Goal: Task Accomplishment & Management: Use online tool/utility

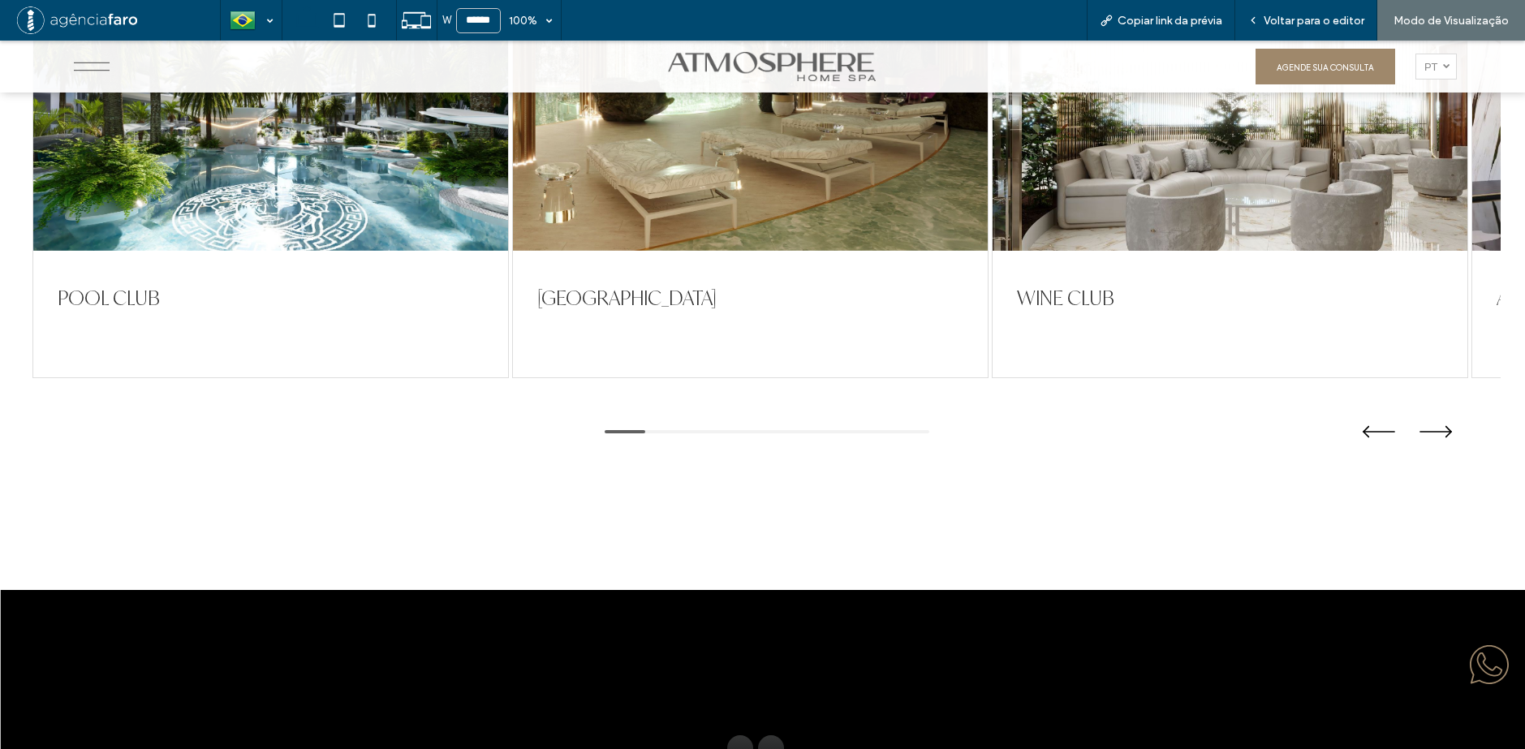
scroll to position [3814, 0]
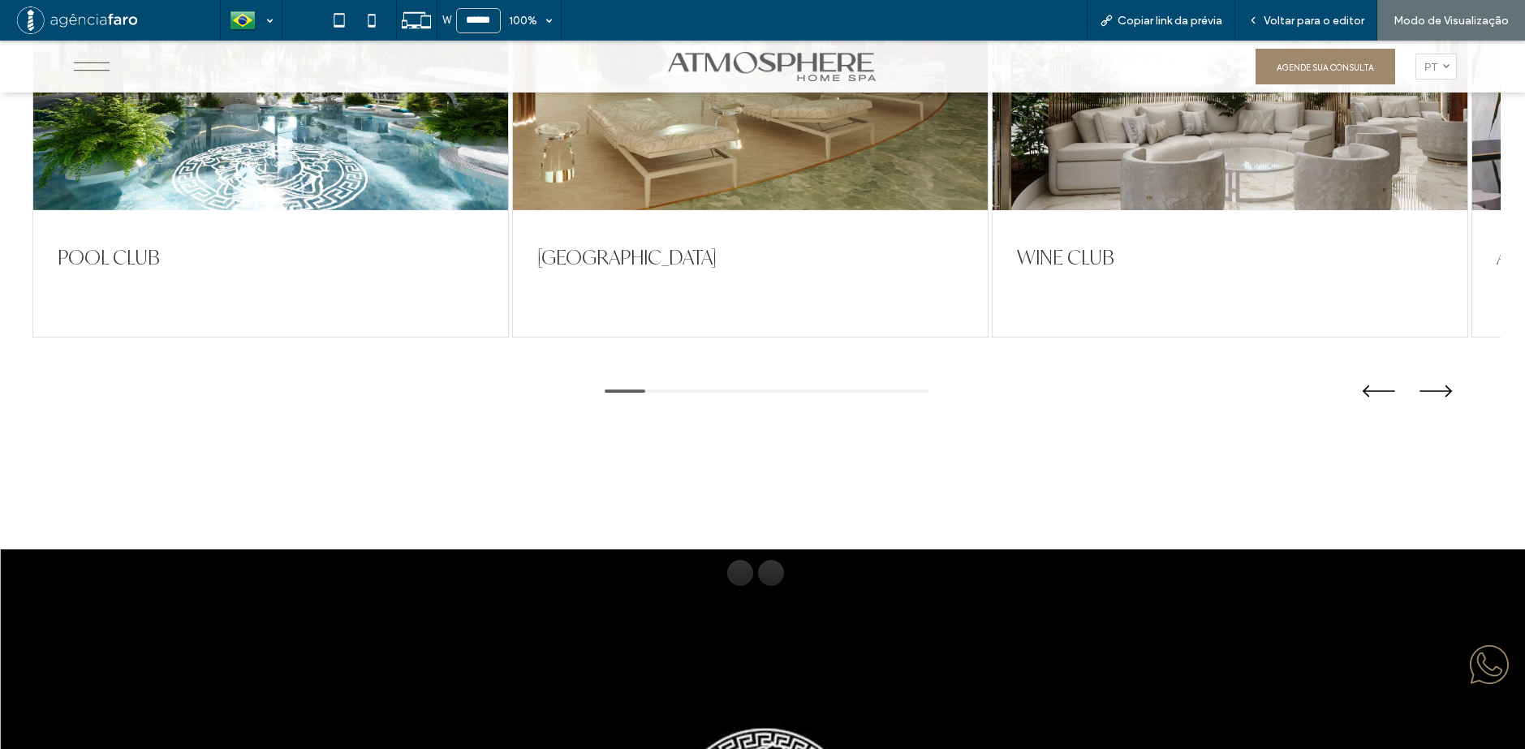
drag, startPoint x: 1130, startPoint y: 244, endPoint x: 631, endPoint y: 208, distance: 500.4
click at [992, 208] on div "WINE CLUB" at bounding box center [1229, 111] width 475 height 451
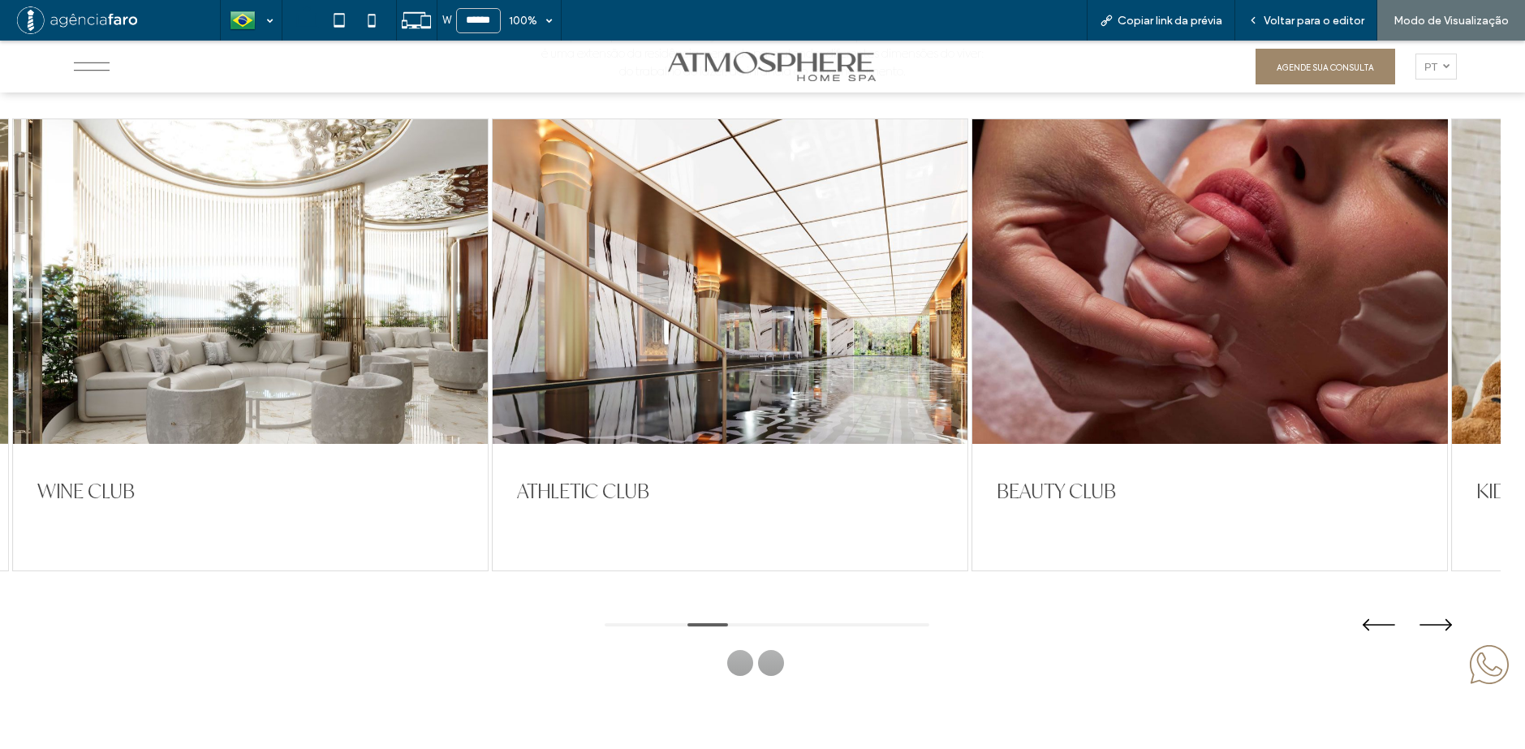
scroll to position [3571, 0]
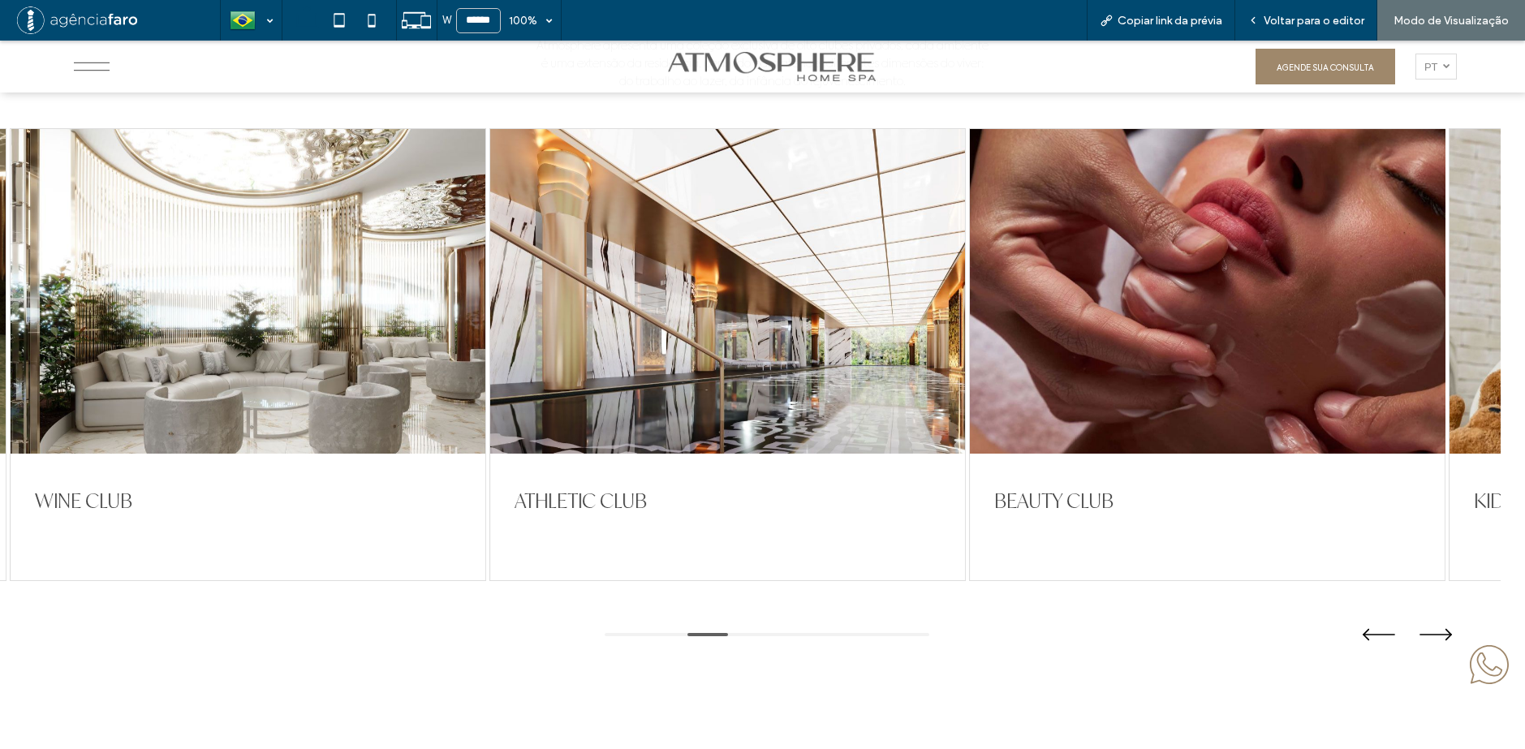
drag, startPoint x: 1124, startPoint y: 296, endPoint x: 747, endPoint y: 278, distance: 377.0
click at [970, 280] on div at bounding box center [1207, 291] width 475 height 325
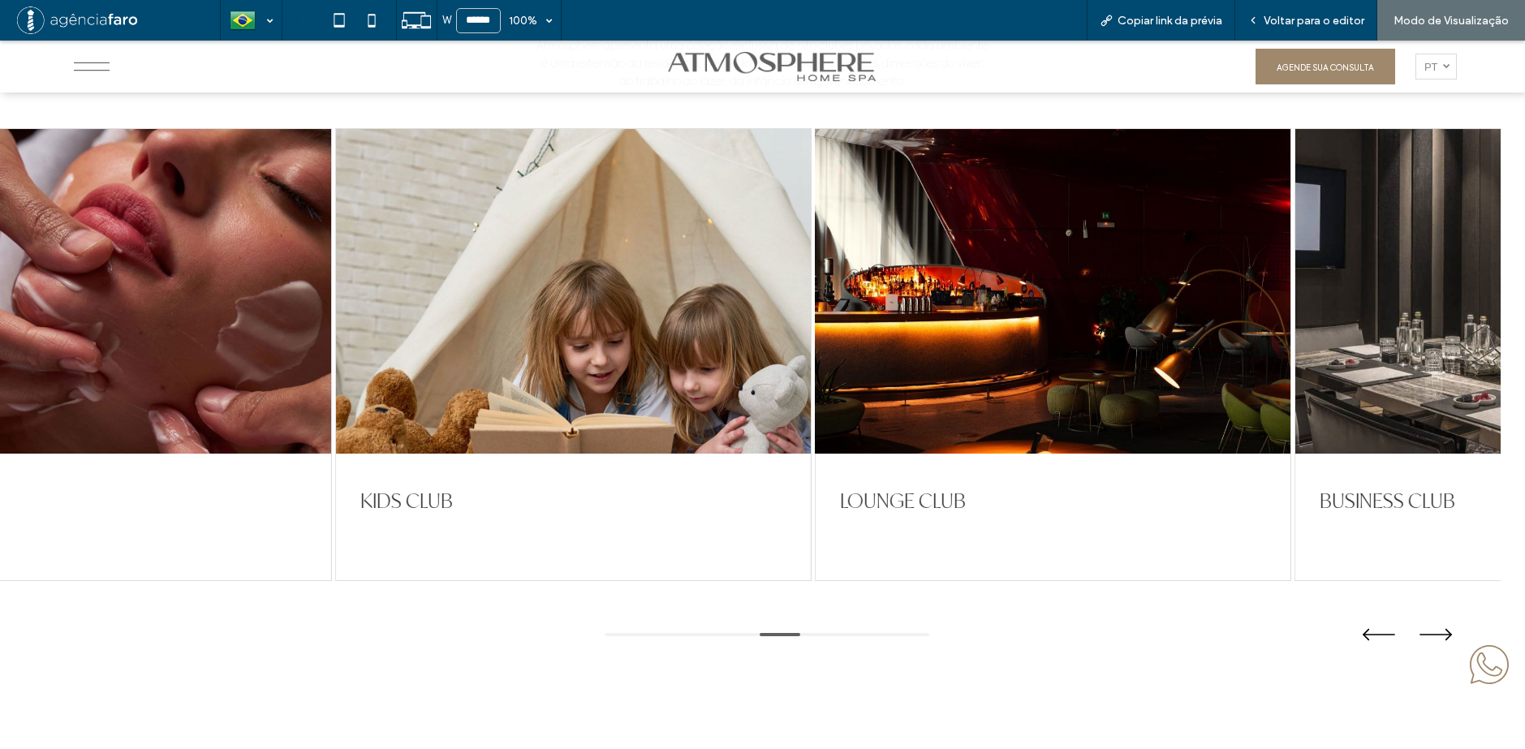
drag, startPoint x: 1170, startPoint y: 338, endPoint x: 810, endPoint y: 334, distance: 360.3
click at [833, 333] on div at bounding box center [1053, 291] width 475 height 325
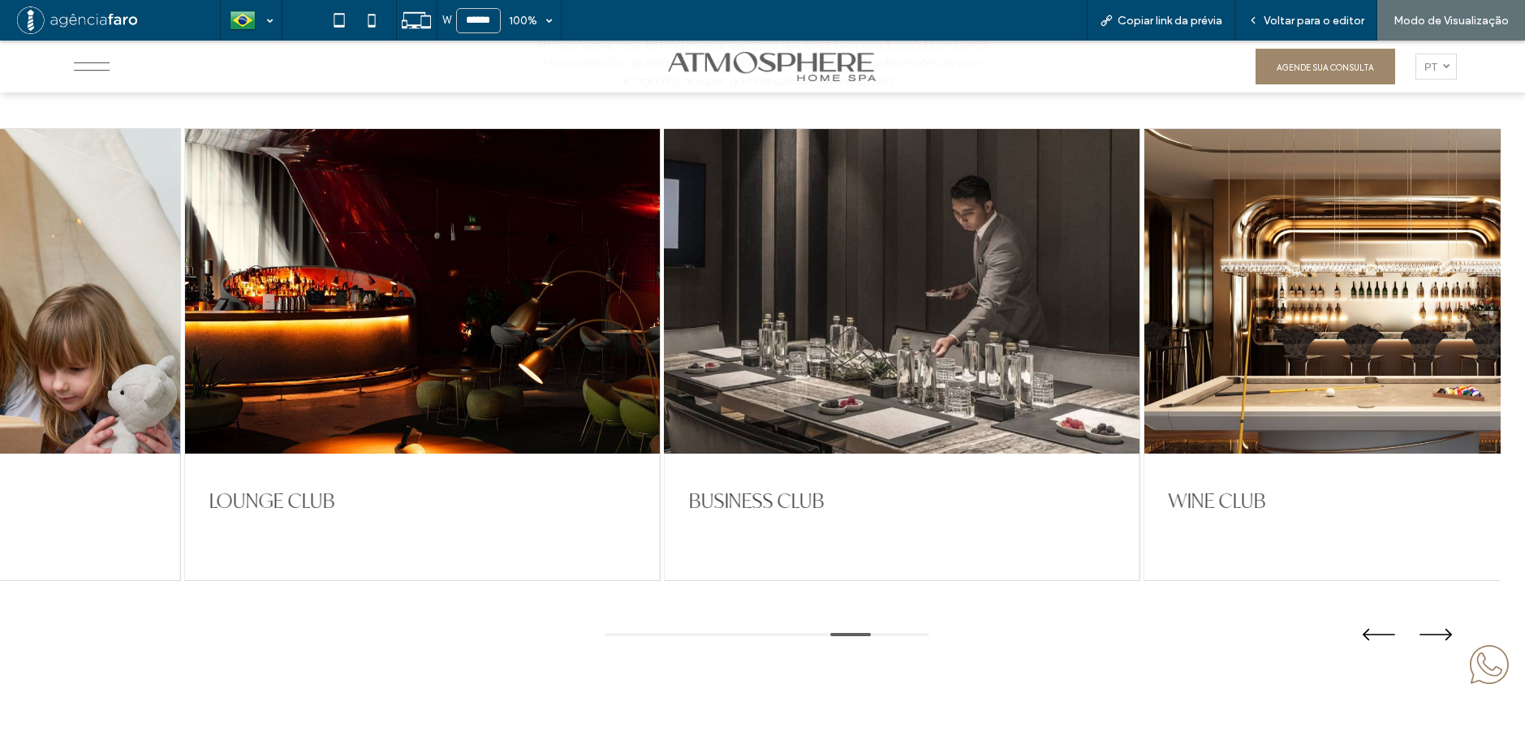
drag, startPoint x: 1147, startPoint y: 340, endPoint x: 685, endPoint y: 302, distance: 463.3
click at [690, 303] on div at bounding box center [901, 291] width 475 height 325
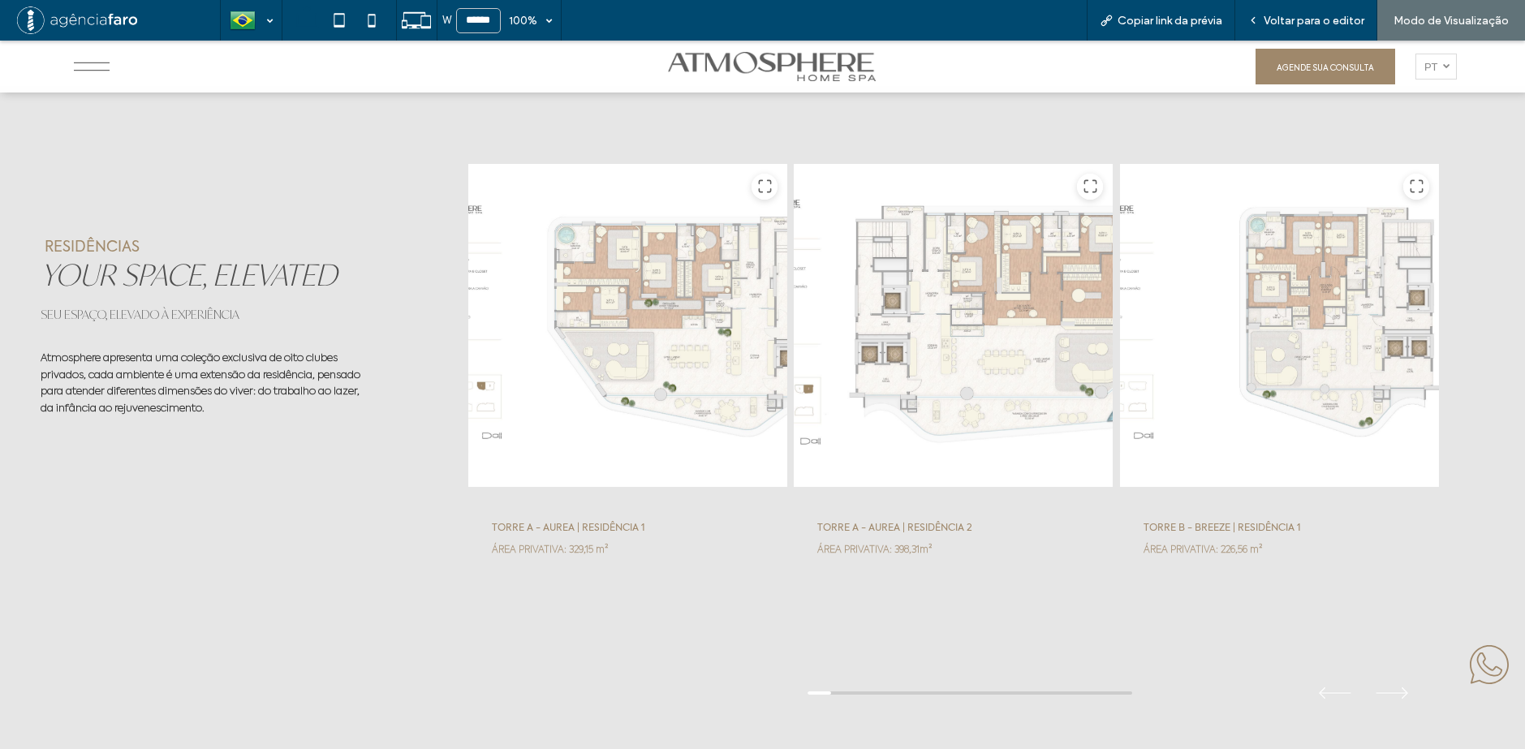
scroll to position [5193, 0]
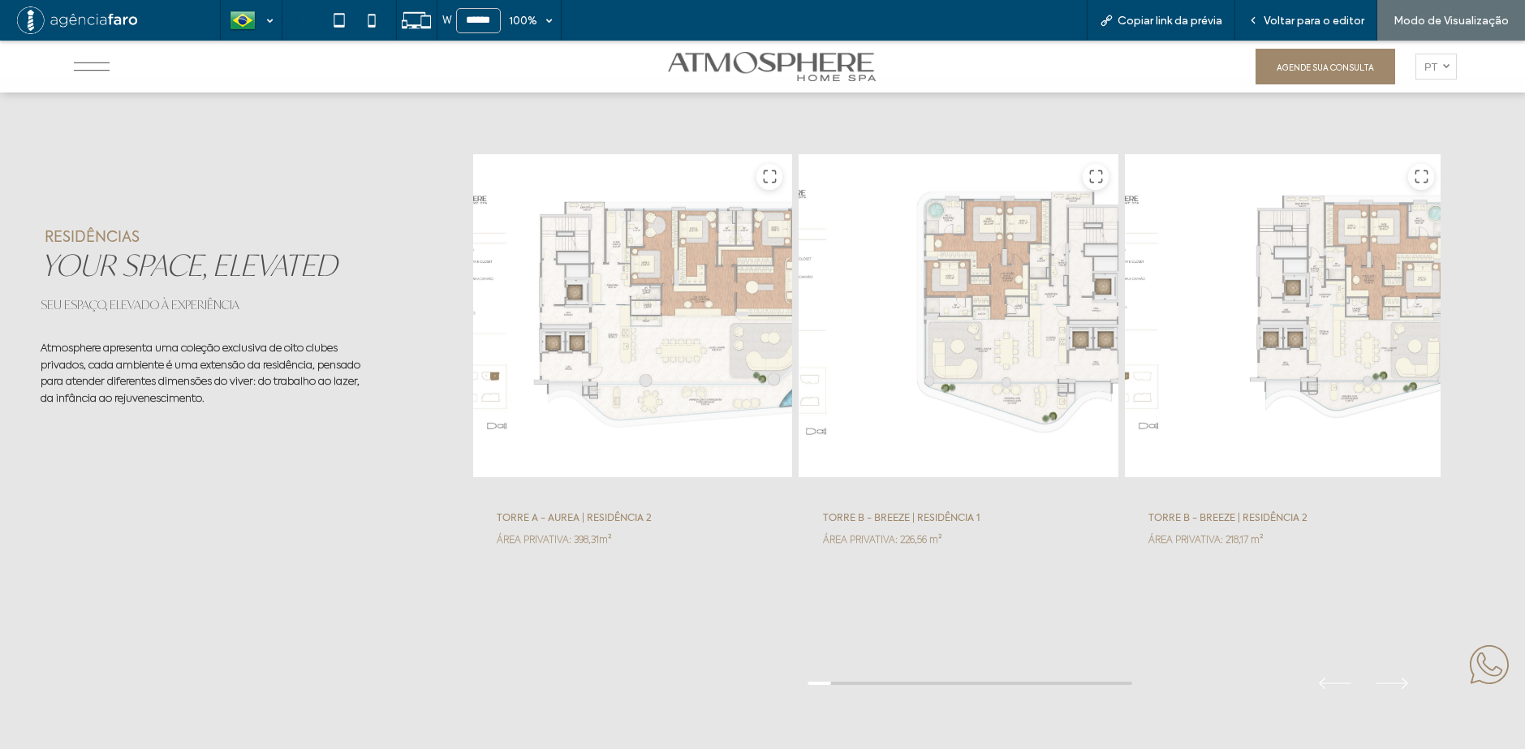
drag, startPoint x: 1144, startPoint y: 349, endPoint x: 767, endPoint y: 360, distance: 377.5
click at [798, 360] on div at bounding box center [958, 315] width 321 height 325
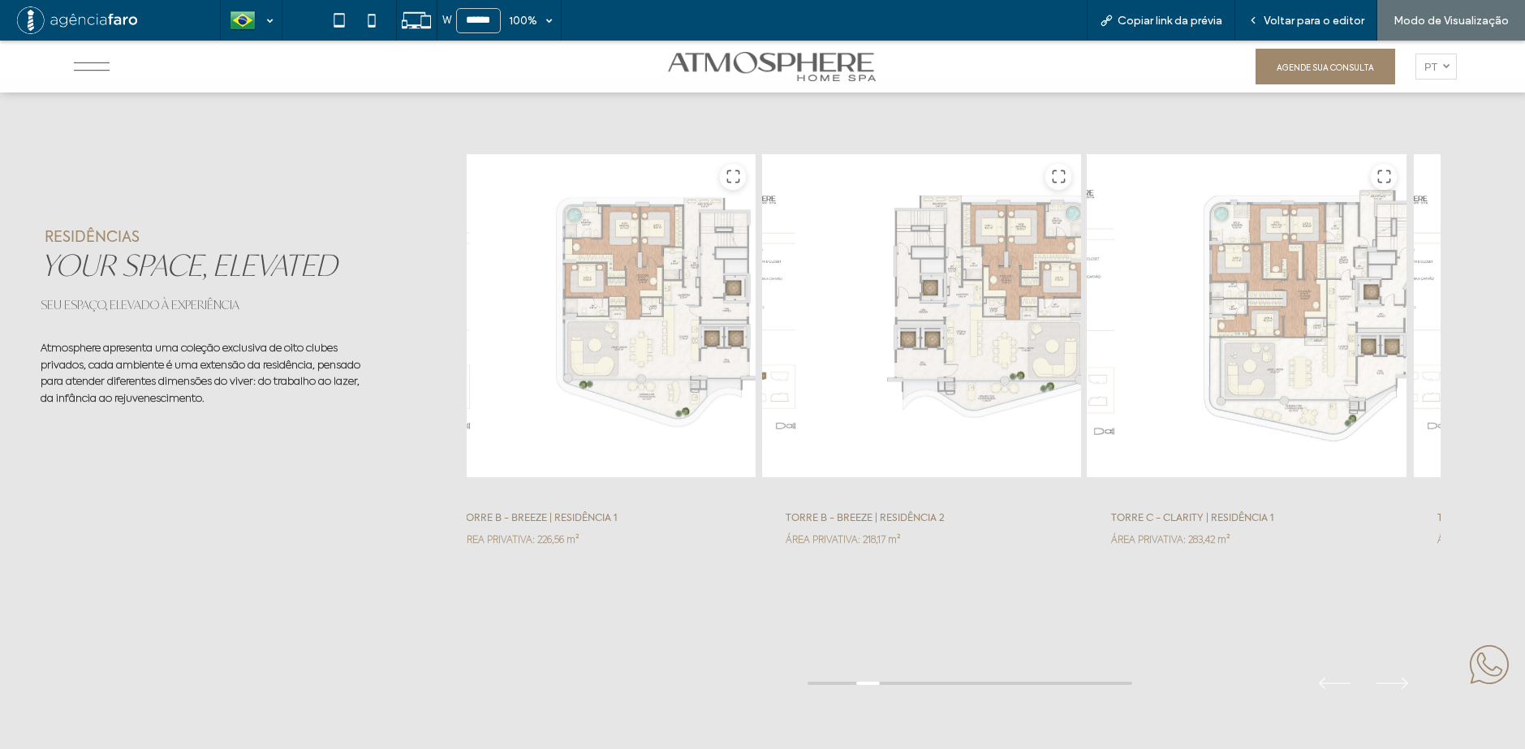
drag, startPoint x: 1207, startPoint y: 355, endPoint x: 745, endPoint y: 351, distance: 462.6
click at [1087, 351] on div at bounding box center [1247, 315] width 321 height 325
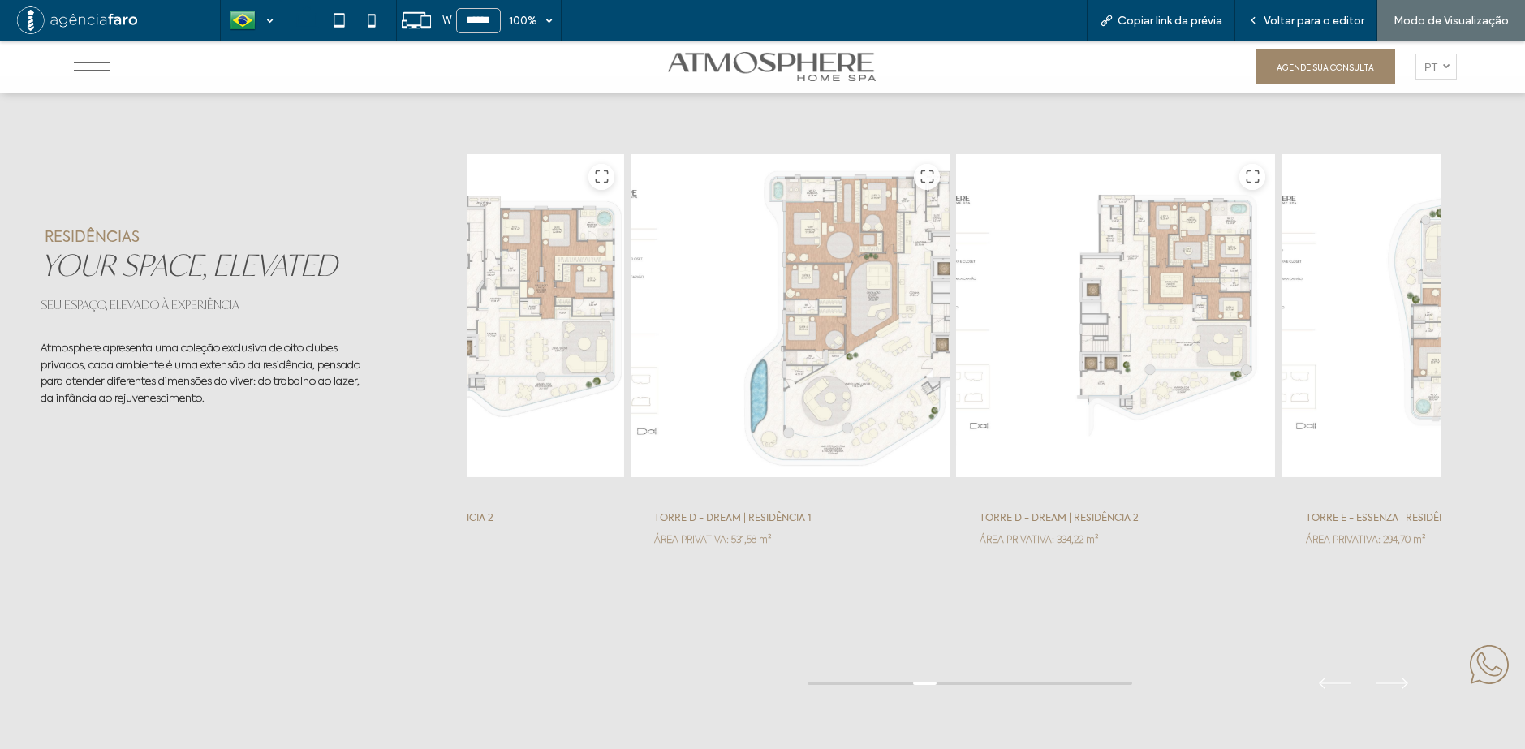
drag, startPoint x: 1058, startPoint y: 362, endPoint x: 613, endPoint y: 351, distance: 444.8
click at [630, 351] on div at bounding box center [790, 315] width 321 height 325
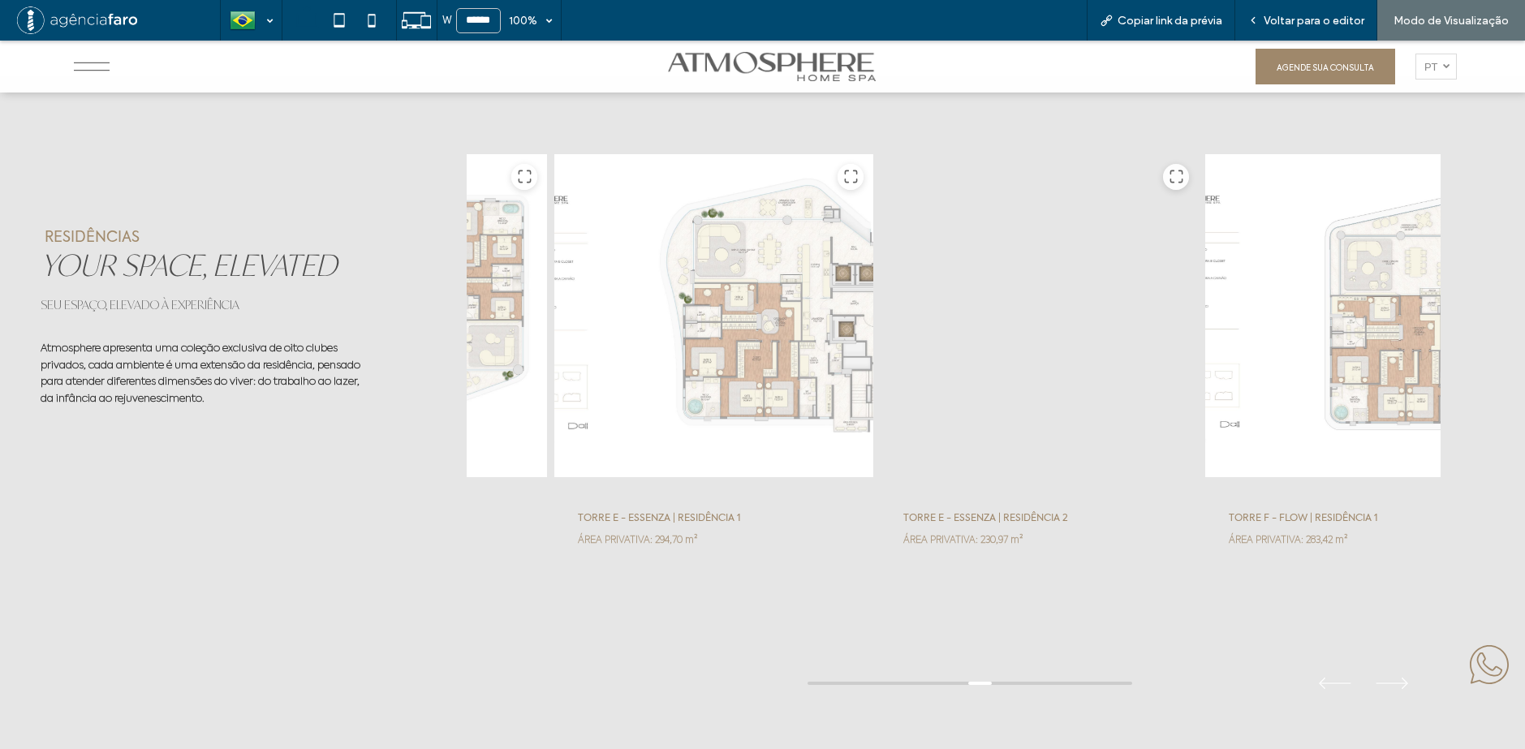
drag, startPoint x: 1199, startPoint y: 360, endPoint x: 777, endPoint y: 359, distance: 422.8
click at [879, 359] on div at bounding box center [1039, 315] width 321 height 325
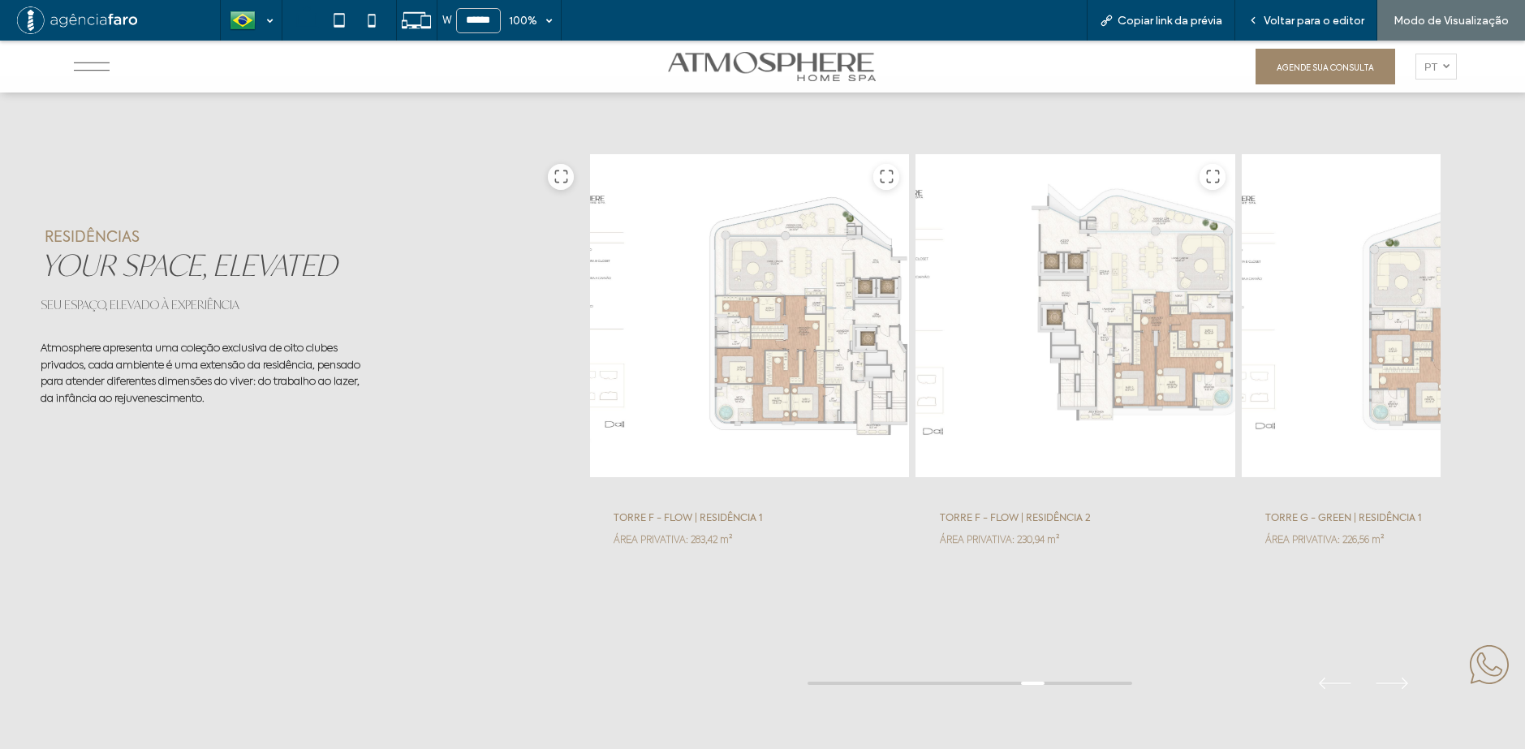
drag, startPoint x: 1106, startPoint y: 362, endPoint x: 703, endPoint y: 372, distance: 403.4
click at [915, 370] on div at bounding box center [1075, 315] width 321 height 325
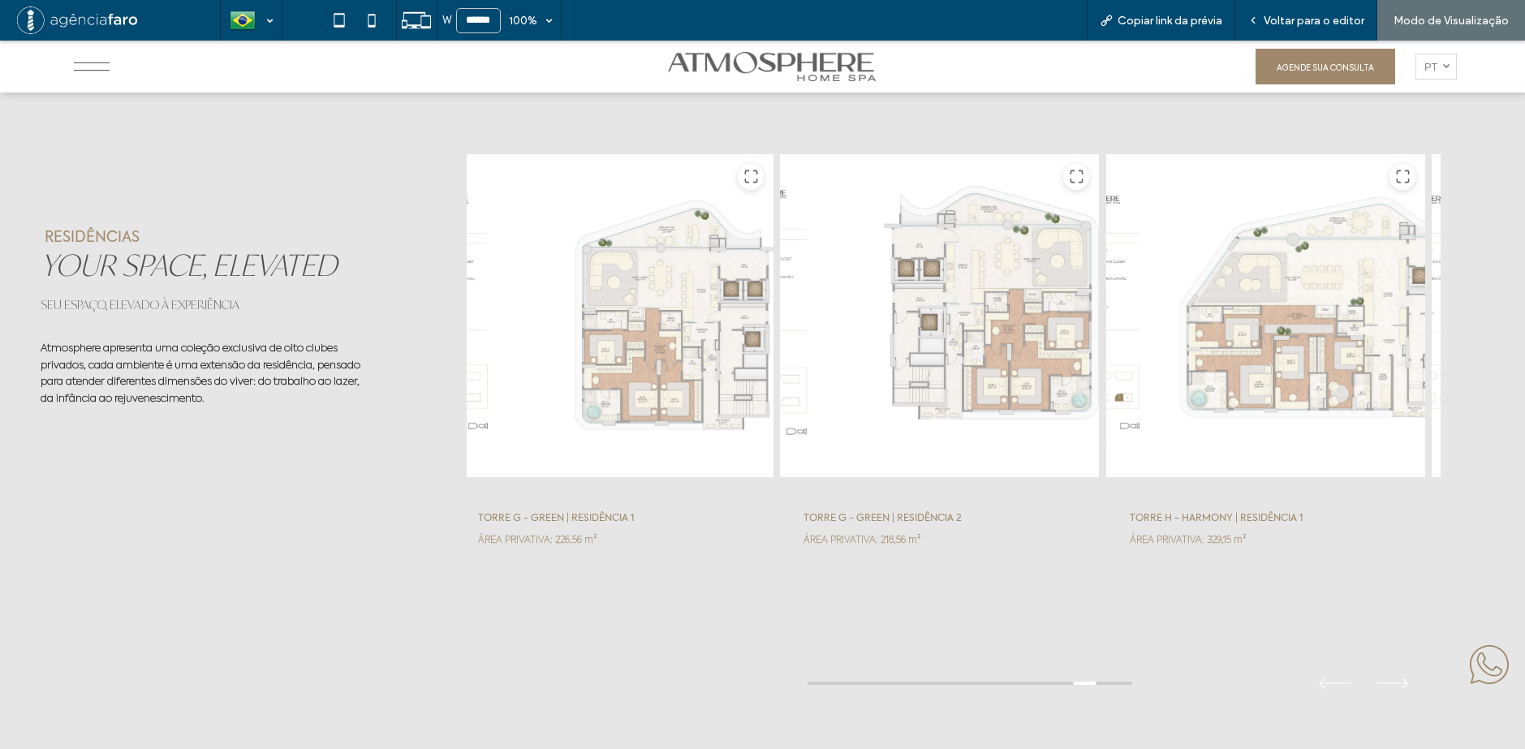
drag, startPoint x: 873, startPoint y: 364, endPoint x: 612, endPoint y: 372, distance: 261.4
click at [780, 370] on div at bounding box center [940, 315] width 321 height 325
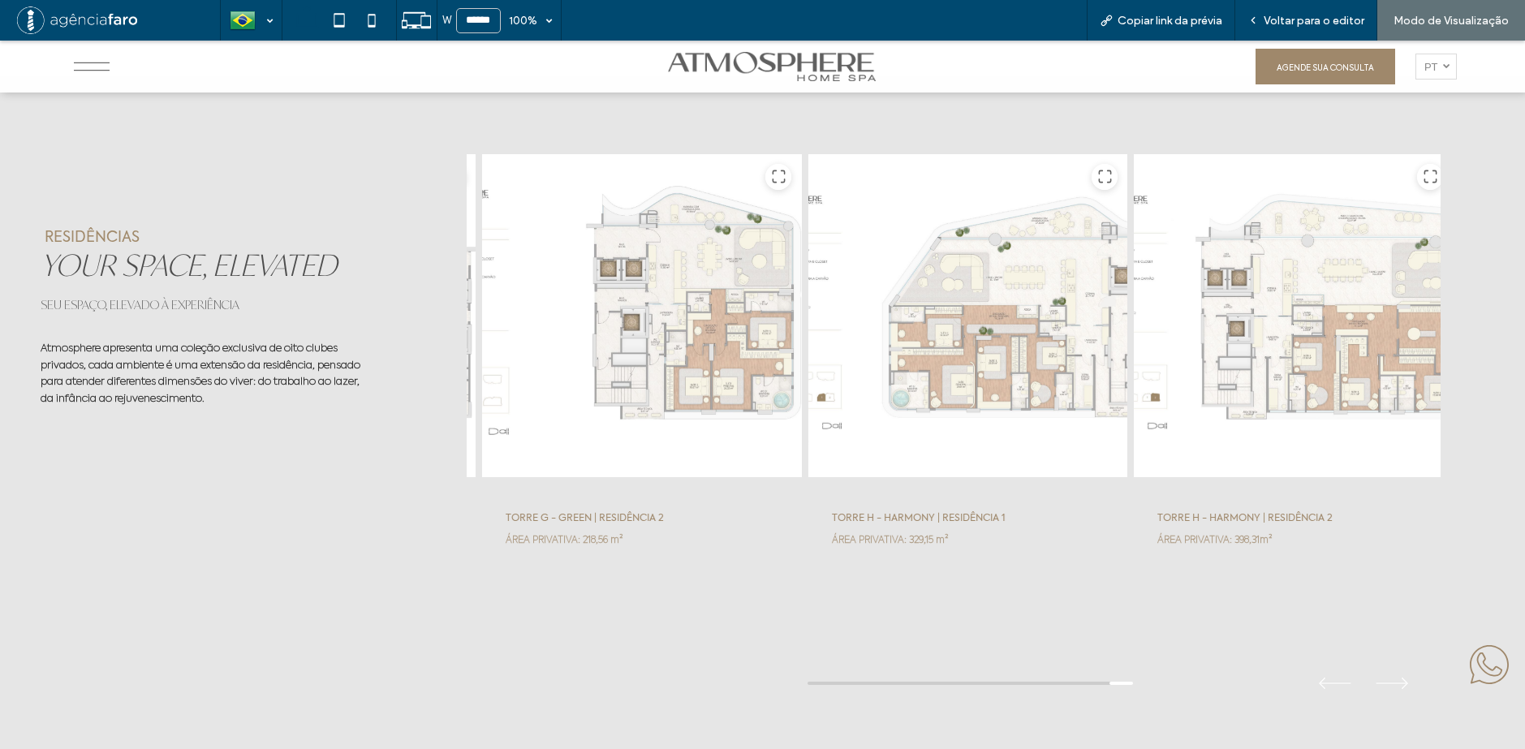
drag, startPoint x: 1025, startPoint y: 377, endPoint x: 726, endPoint y: 378, distance: 298.6
drag, startPoint x: 732, startPoint y: 378, endPoint x: 1110, endPoint y: 356, distance: 378.8
click at [807, 359] on div at bounding box center [646, 315] width 321 height 325
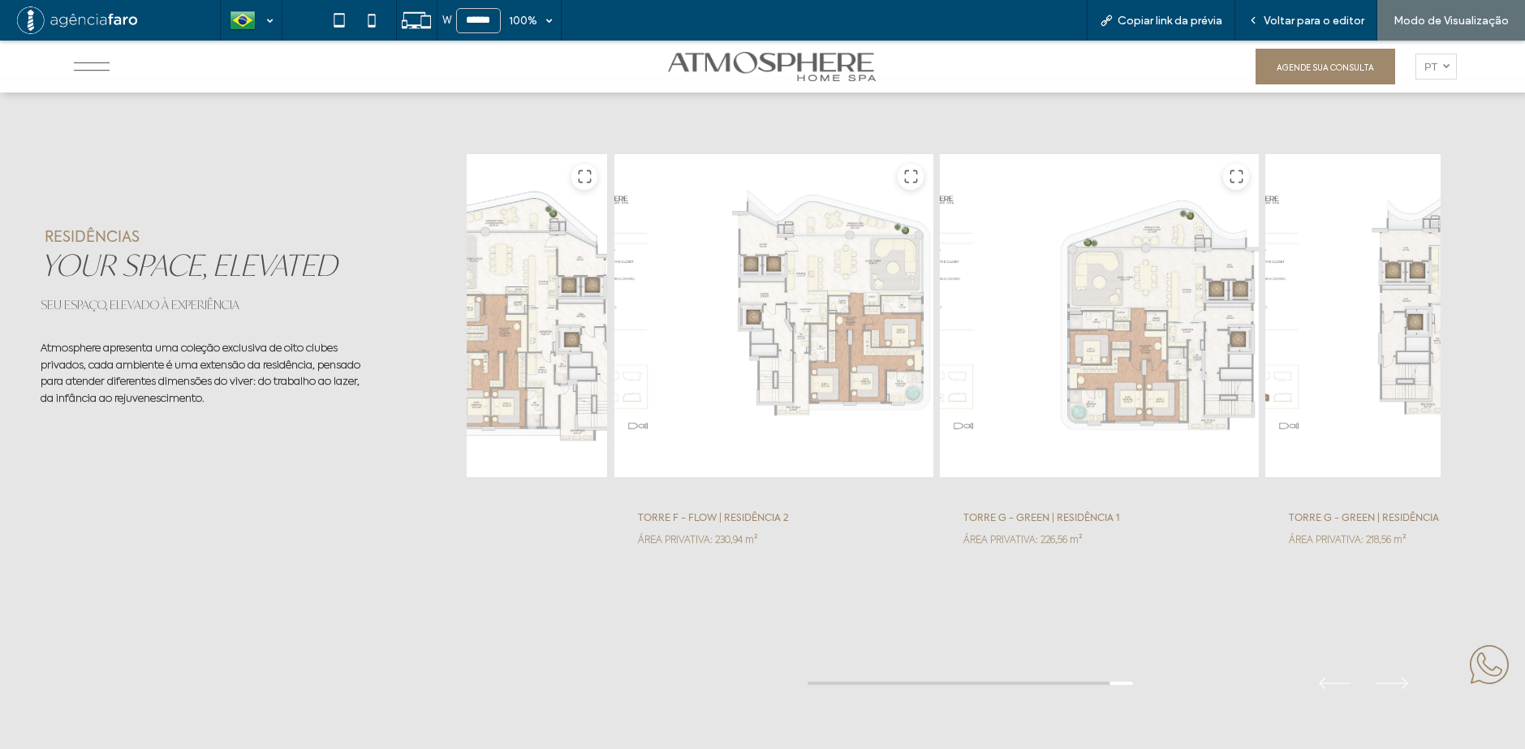
drag, startPoint x: 737, startPoint y: 367, endPoint x: 975, endPoint y: 356, distance: 238.8
click at [934, 359] on div at bounding box center [773, 315] width 321 height 325
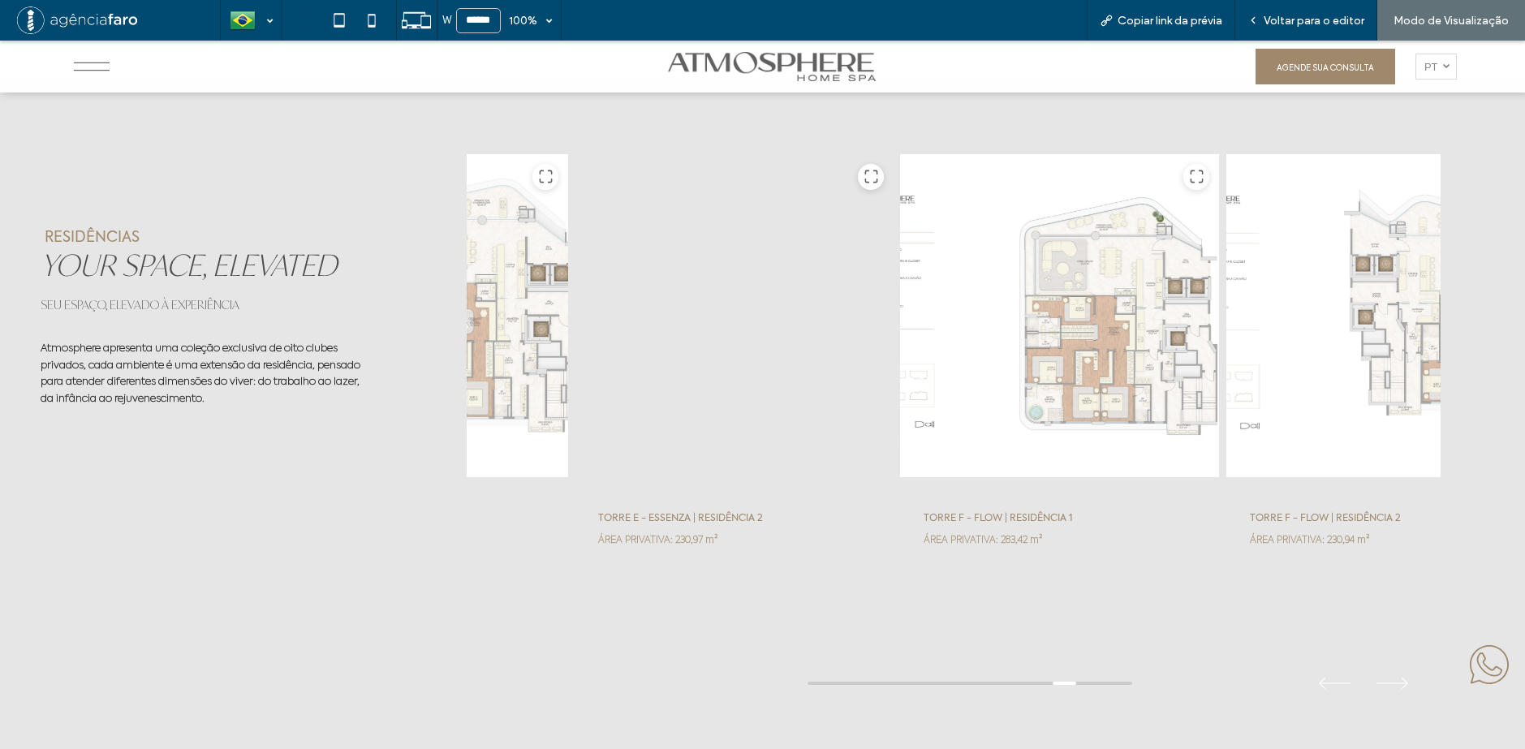
drag, startPoint x: 699, startPoint y: 355, endPoint x: 963, endPoint y: 341, distance: 264.1
click at [894, 342] on div at bounding box center [734, 315] width 321 height 325
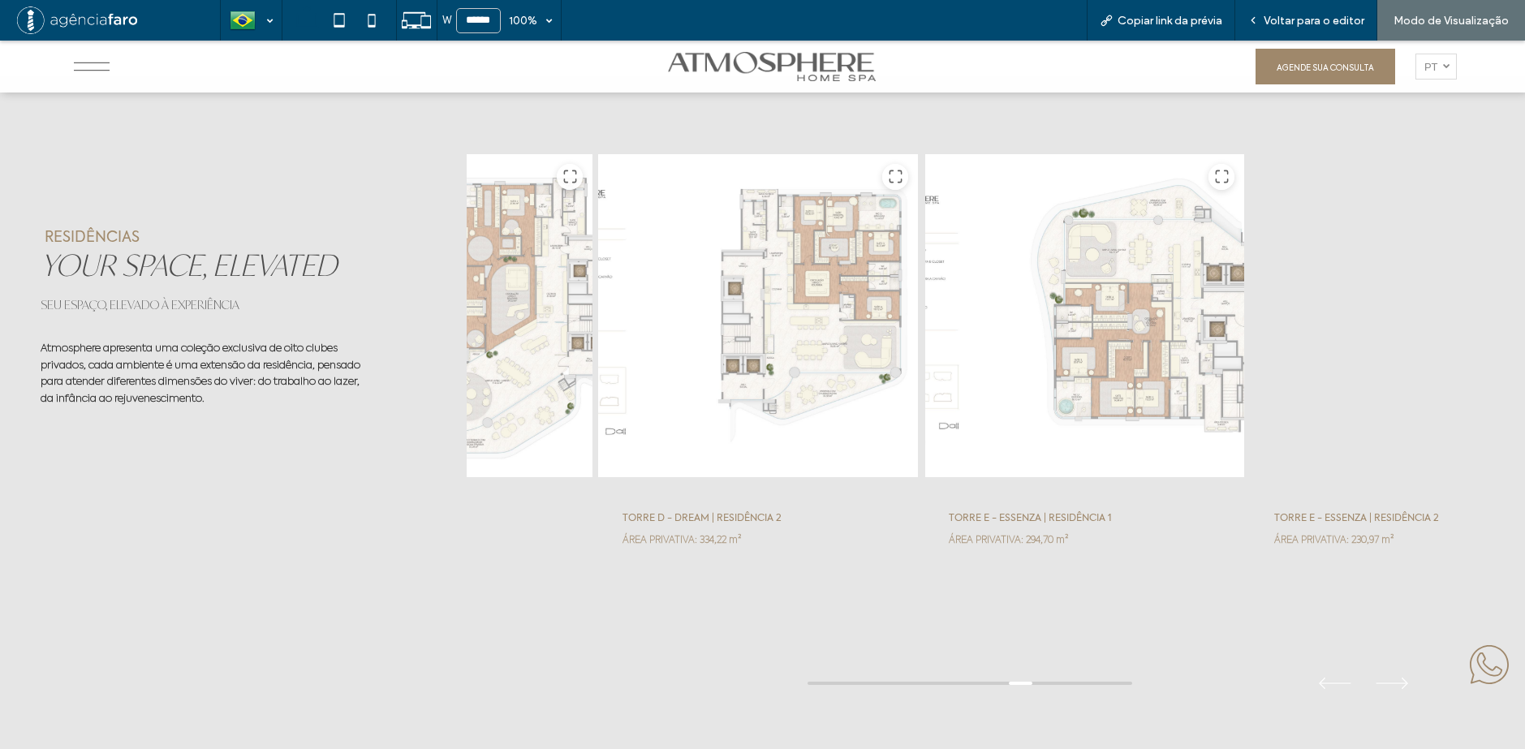
click at [919, 334] on div at bounding box center [759, 315] width 321 height 325
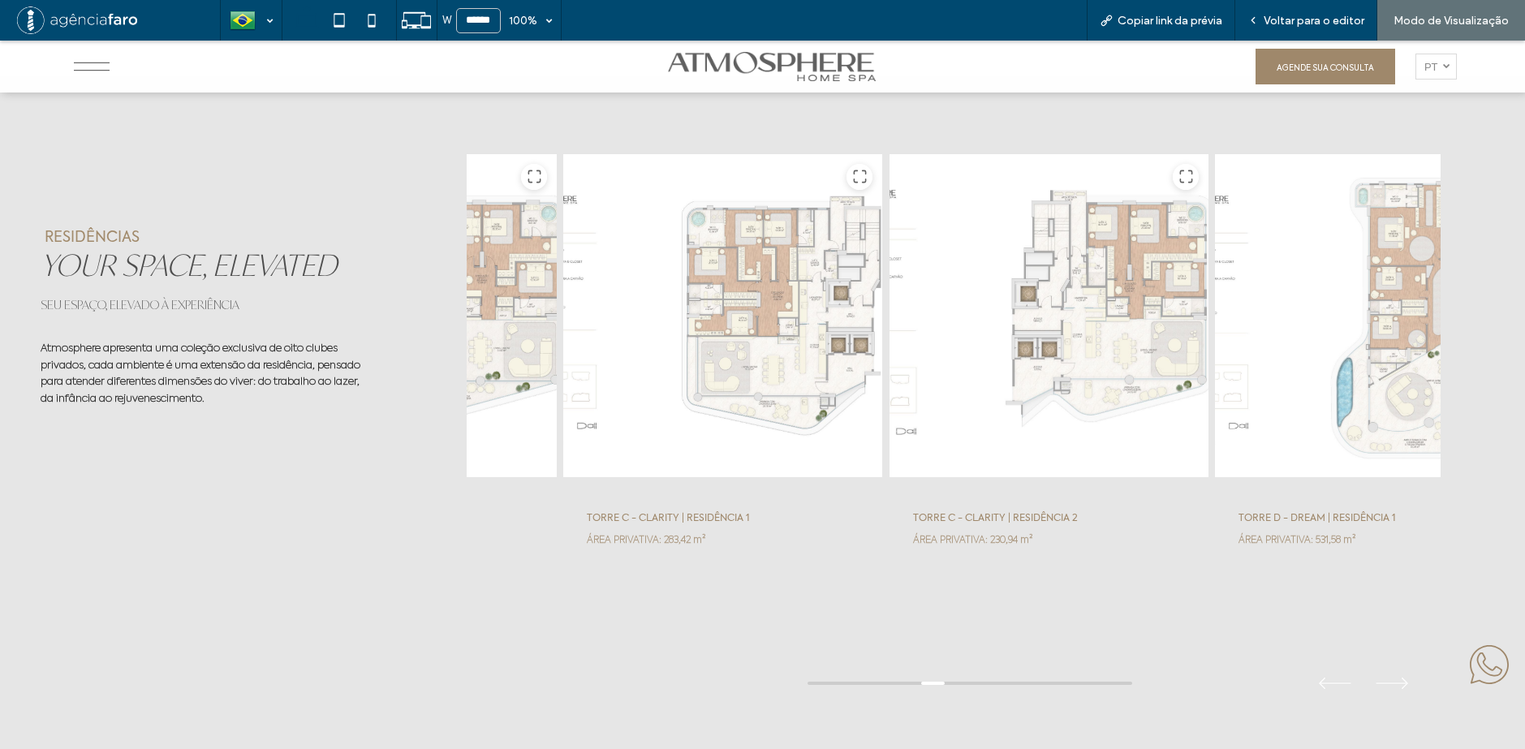
drag, startPoint x: 813, startPoint y: 333, endPoint x: 1102, endPoint y: 325, distance: 289.0
click at [1095, 326] on div at bounding box center [1049, 315] width 321 height 325
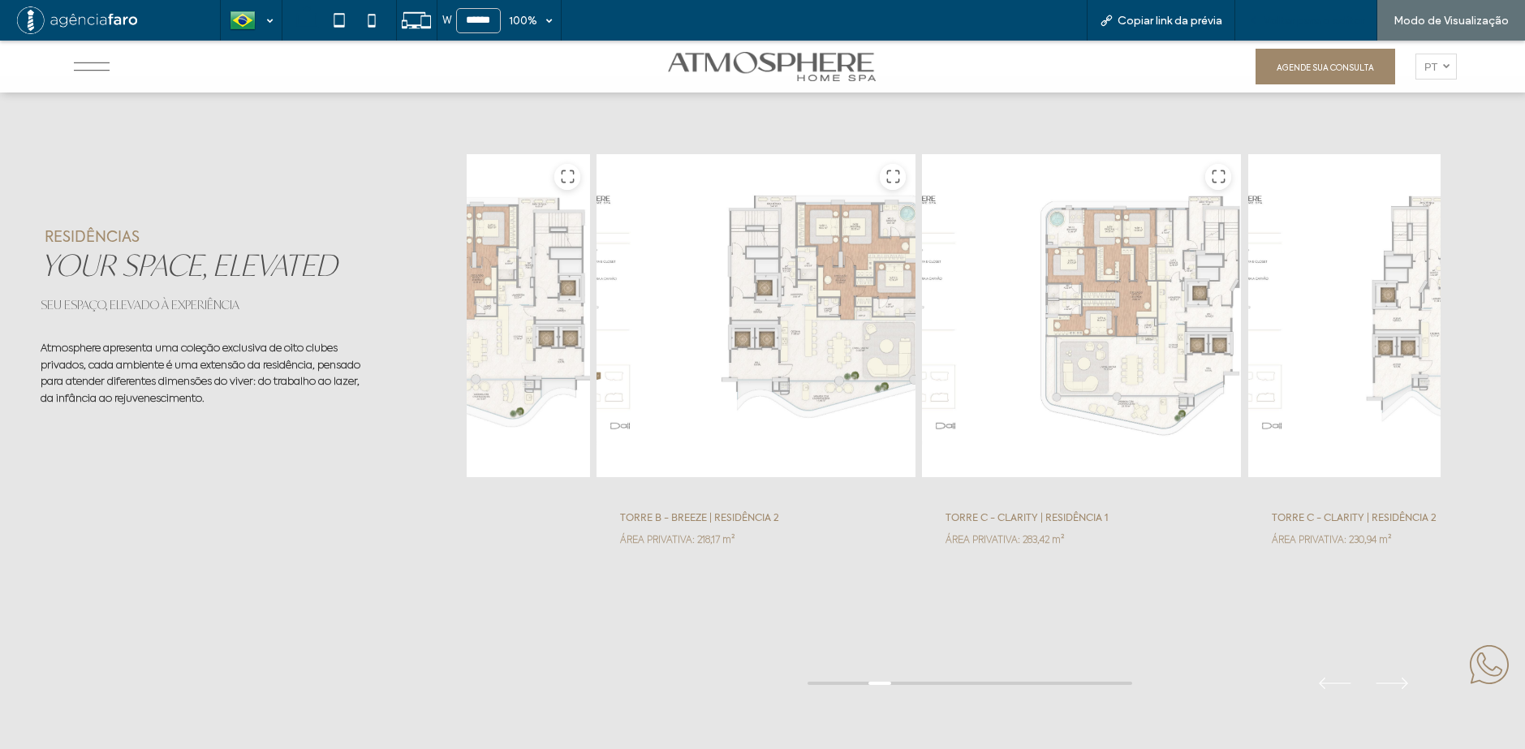
click at [1324, 2] on div "Voltar para o editor" at bounding box center [1306, 20] width 142 height 41
click at [1308, 20] on span "Voltar para o editor" at bounding box center [1313, 21] width 101 height 14
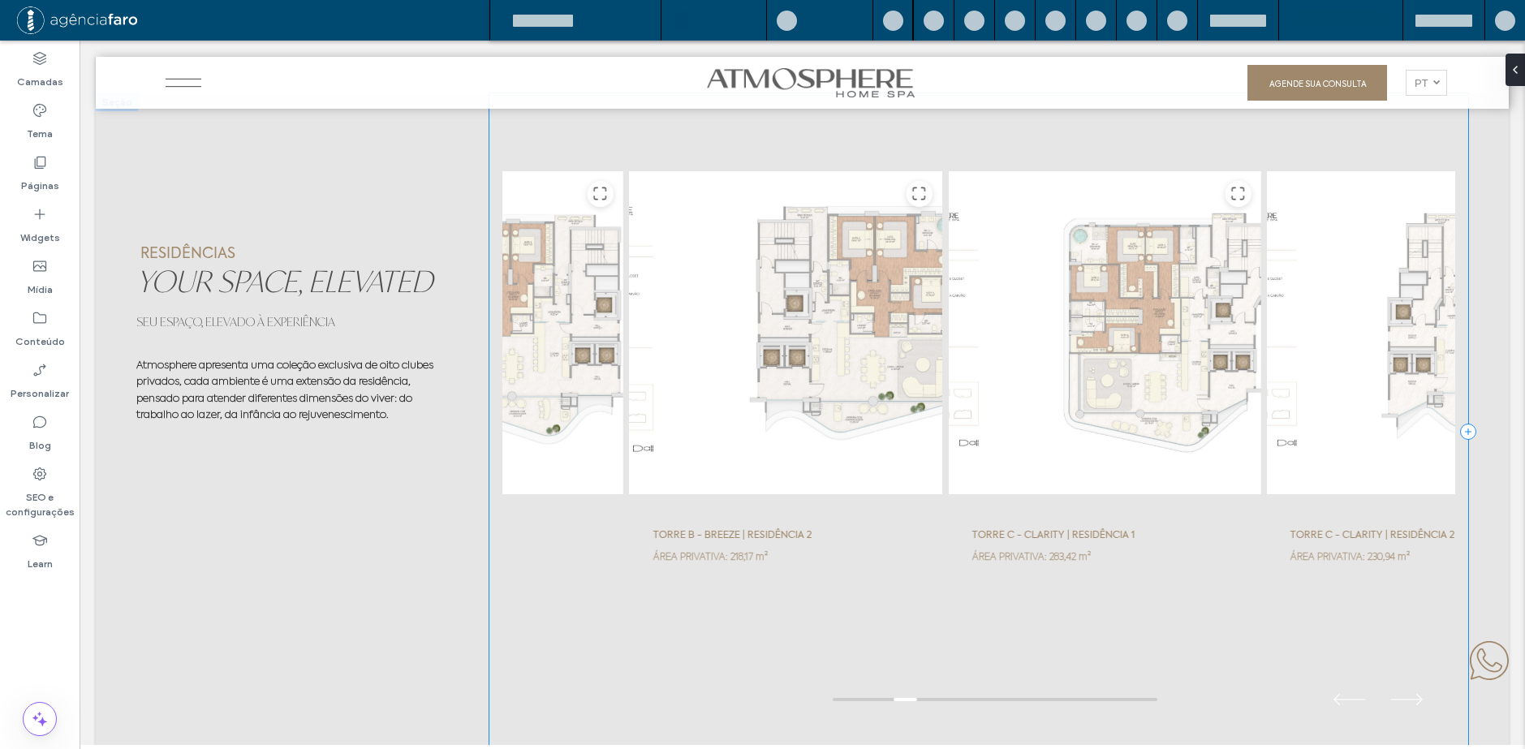
scroll to position [5198, 0]
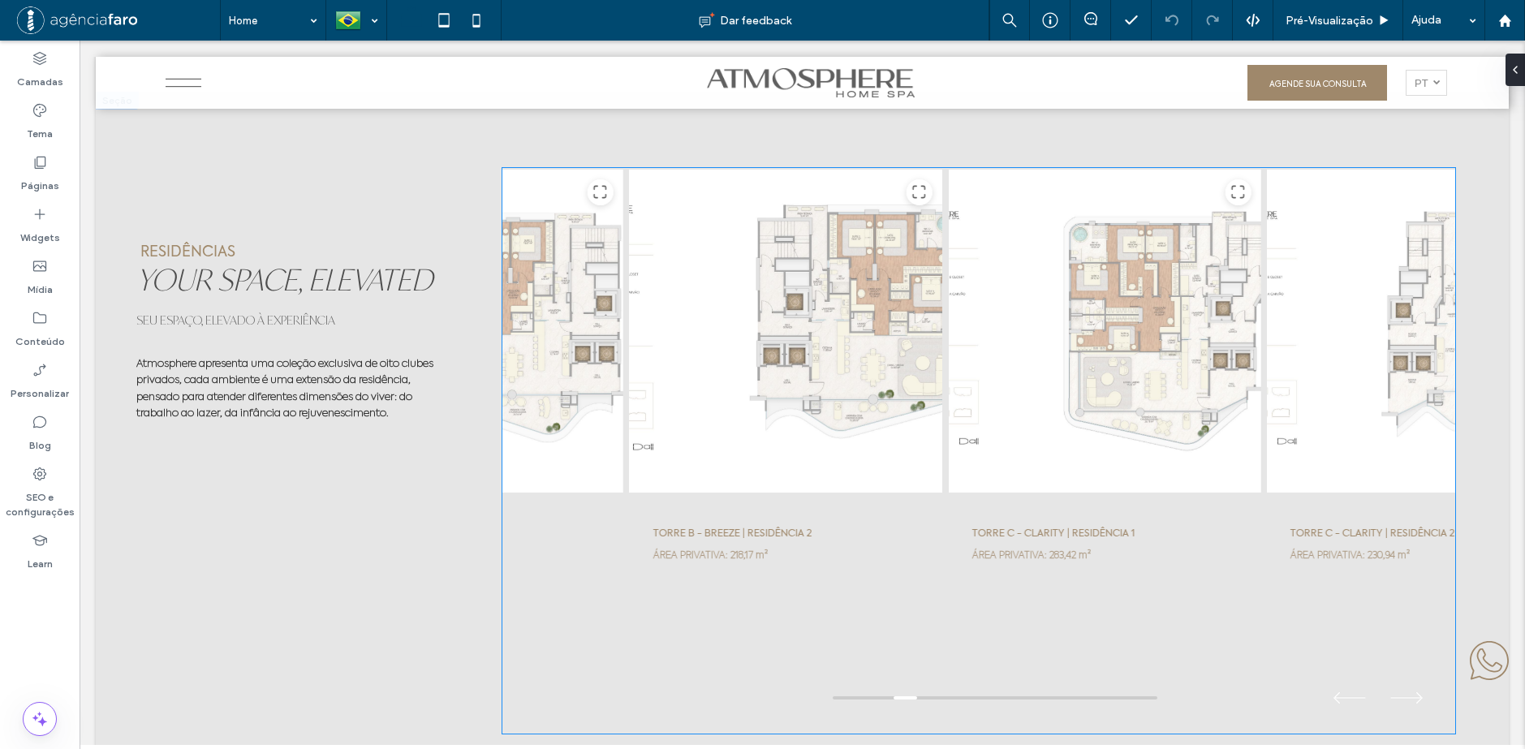
click at [889, 267] on div at bounding box center [786, 331] width 314 height 325
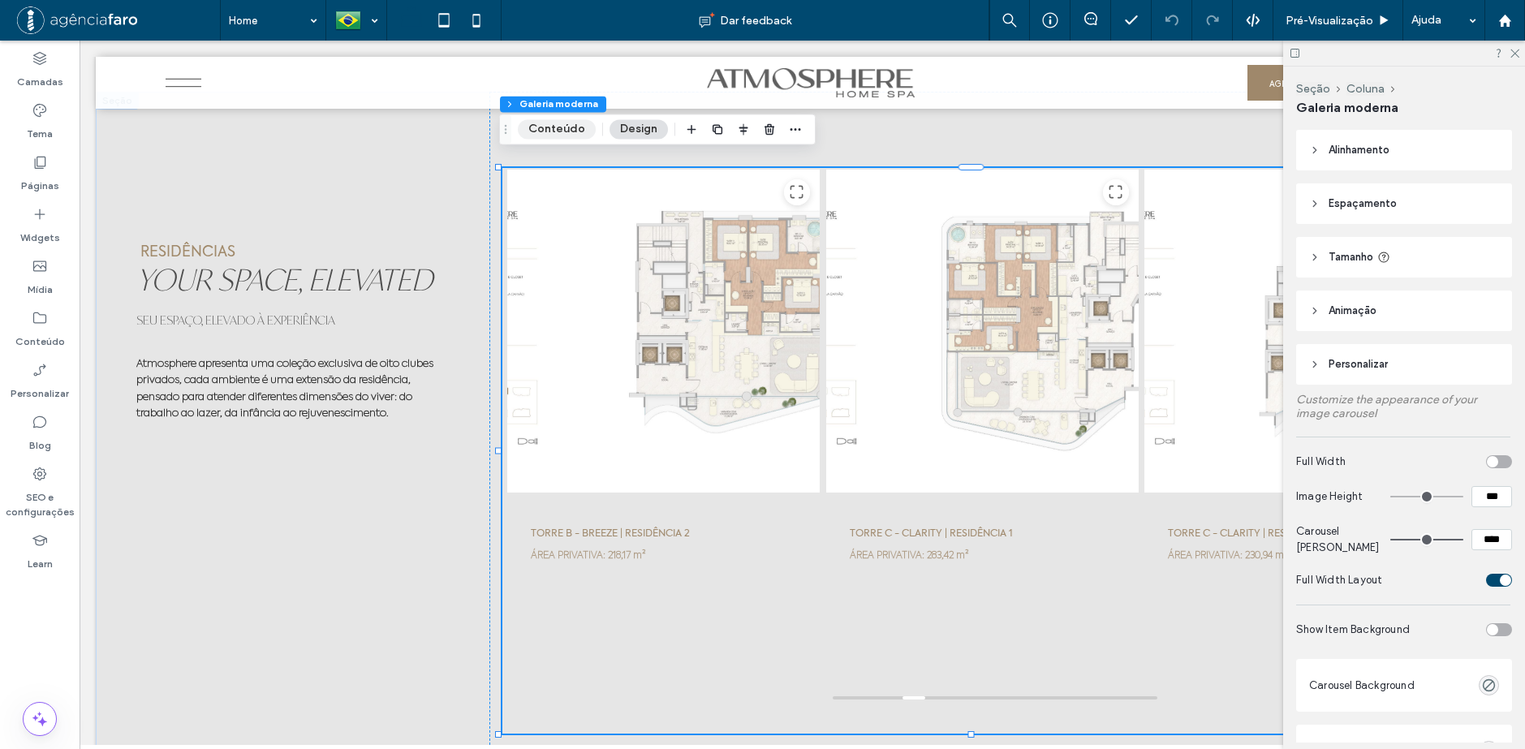
drag, startPoint x: 409, startPoint y: 161, endPoint x: 549, endPoint y: 123, distance: 144.7
click at [549, 123] on button "Conteúdo" at bounding box center [557, 128] width 78 height 19
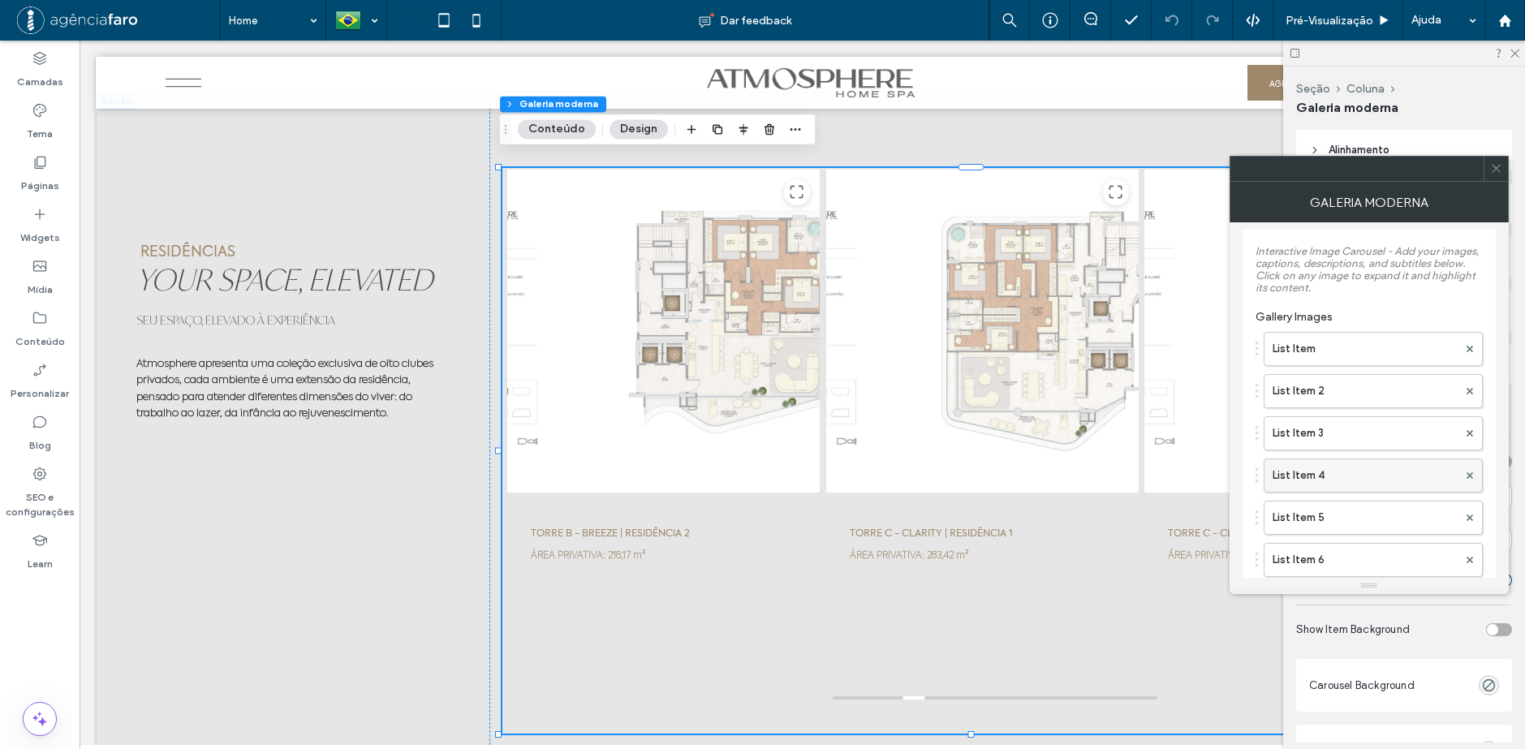
scroll to position [0, 0]
click at [639, 122] on button "Design" at bounding box center [638, 128] width 58 height 19
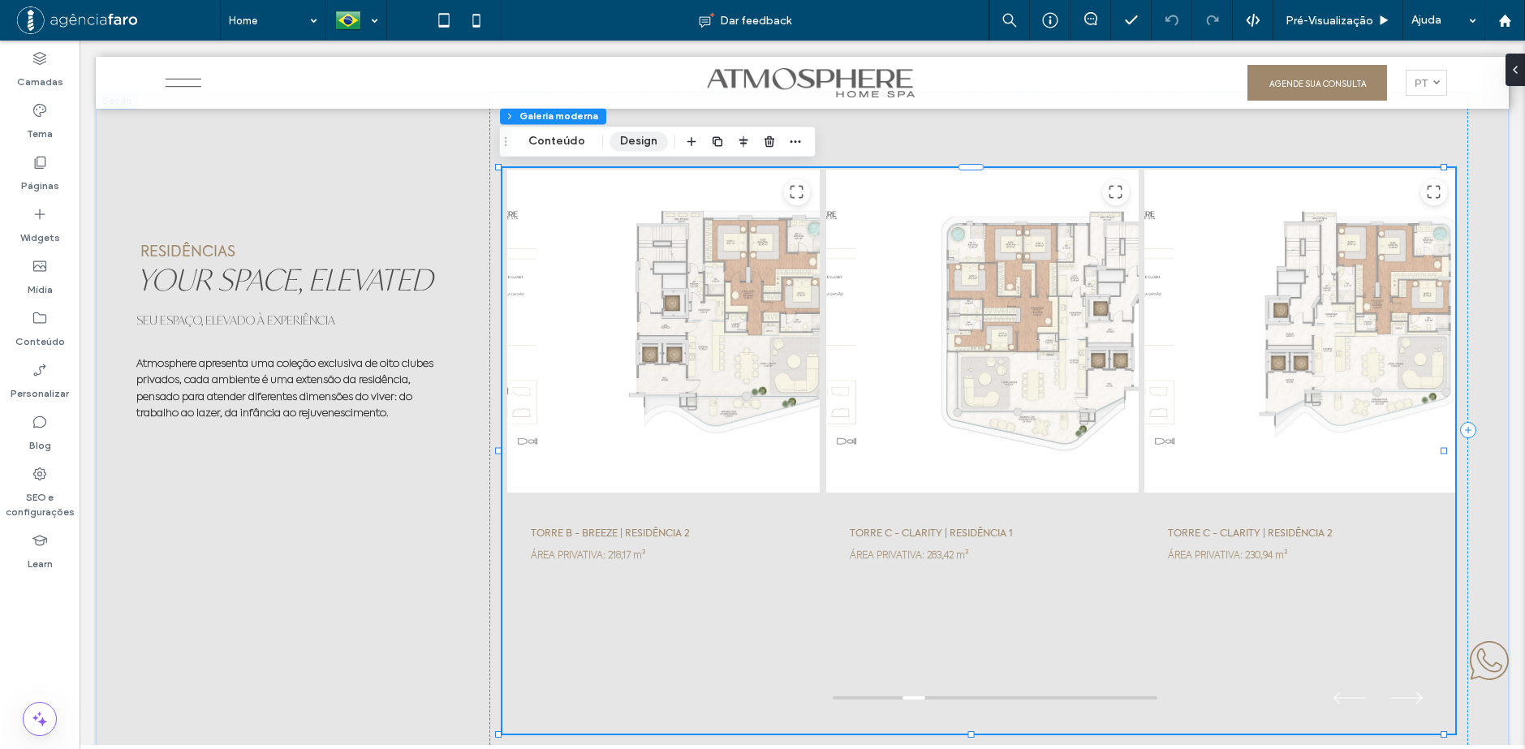
click at [628, 151] on button "Design" at bounding box center [638, 140] width 58 height 19
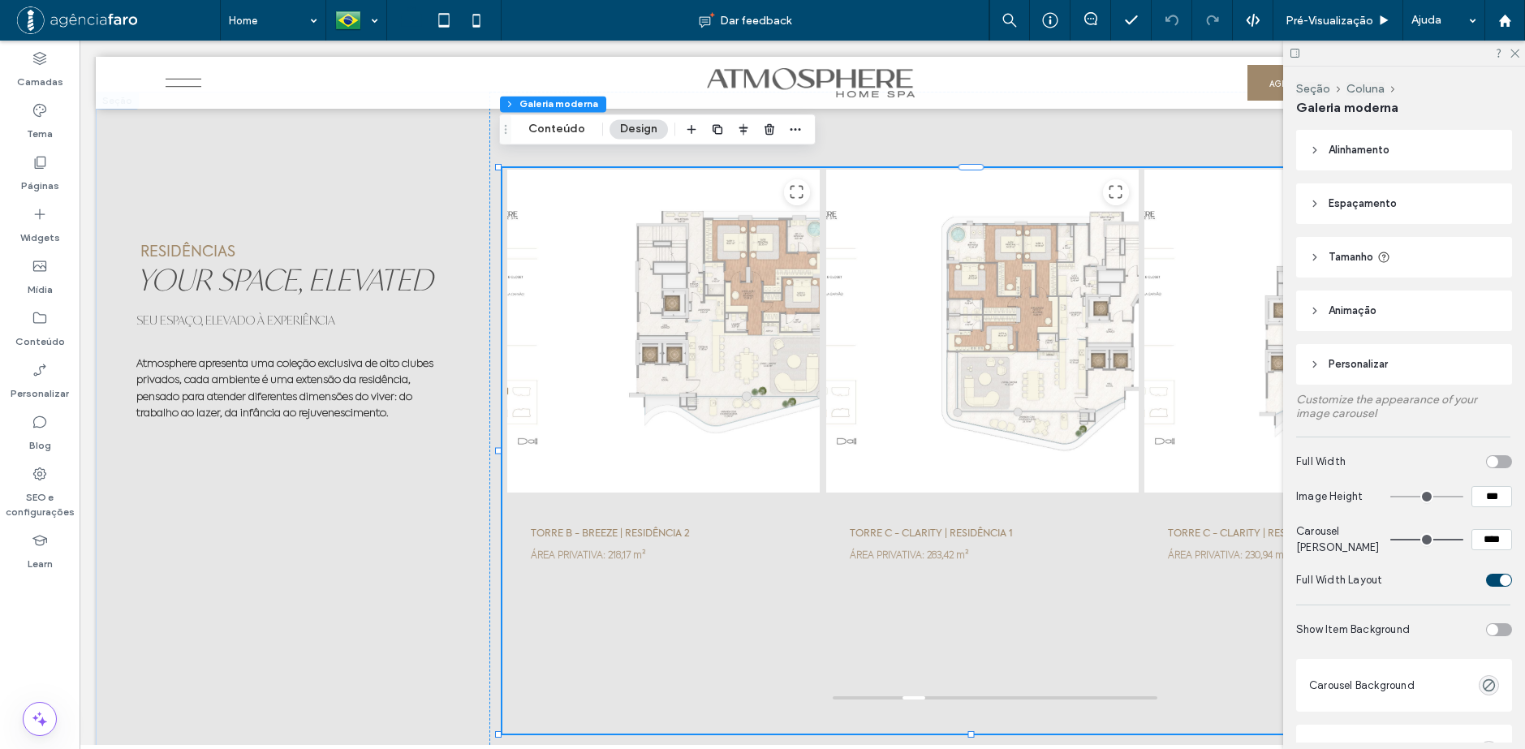
click at [629, 124] on button "Design" at bounding box center [638, 128] width 58 height 19
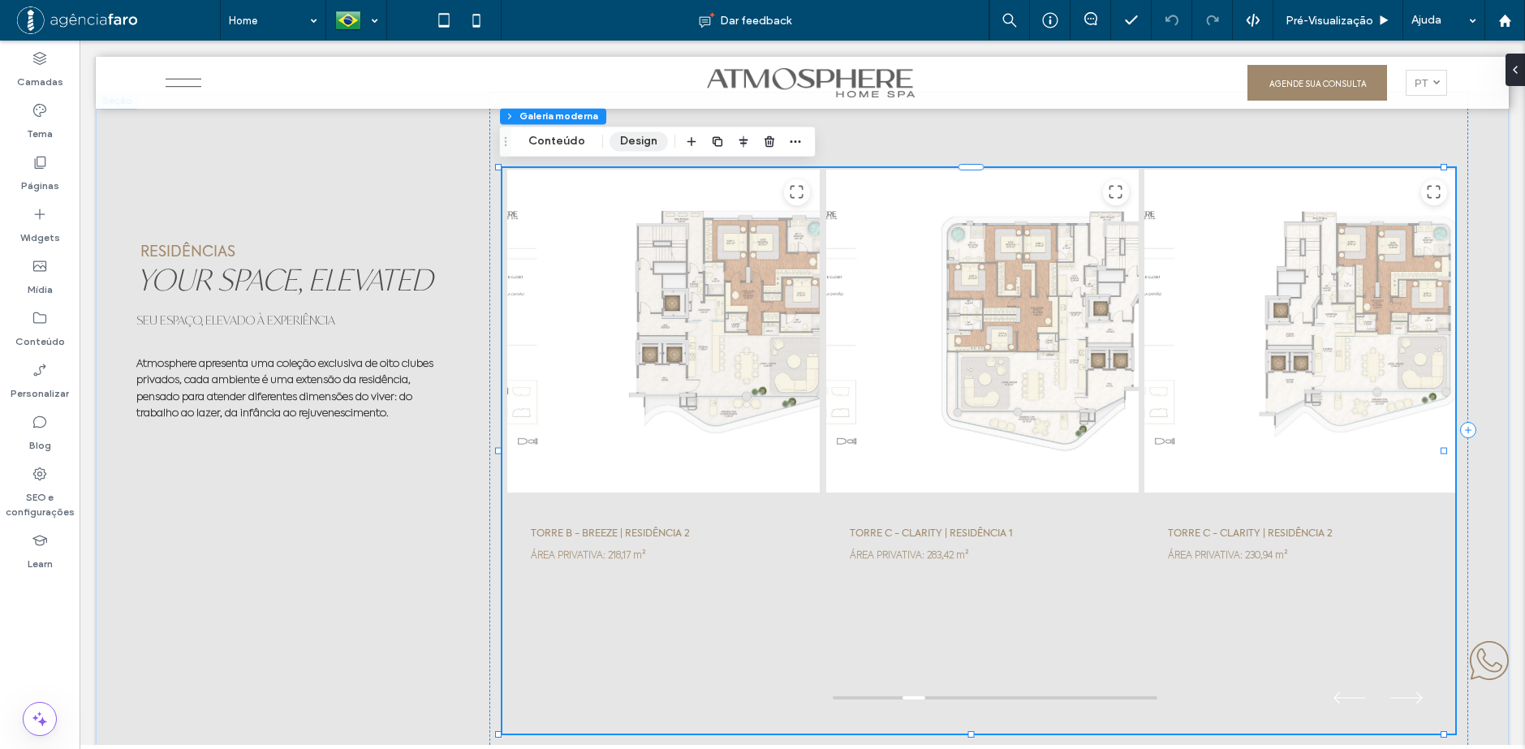
click at [658, 138] on button "Design" at bounding box center [638, 140] width 58 height 19
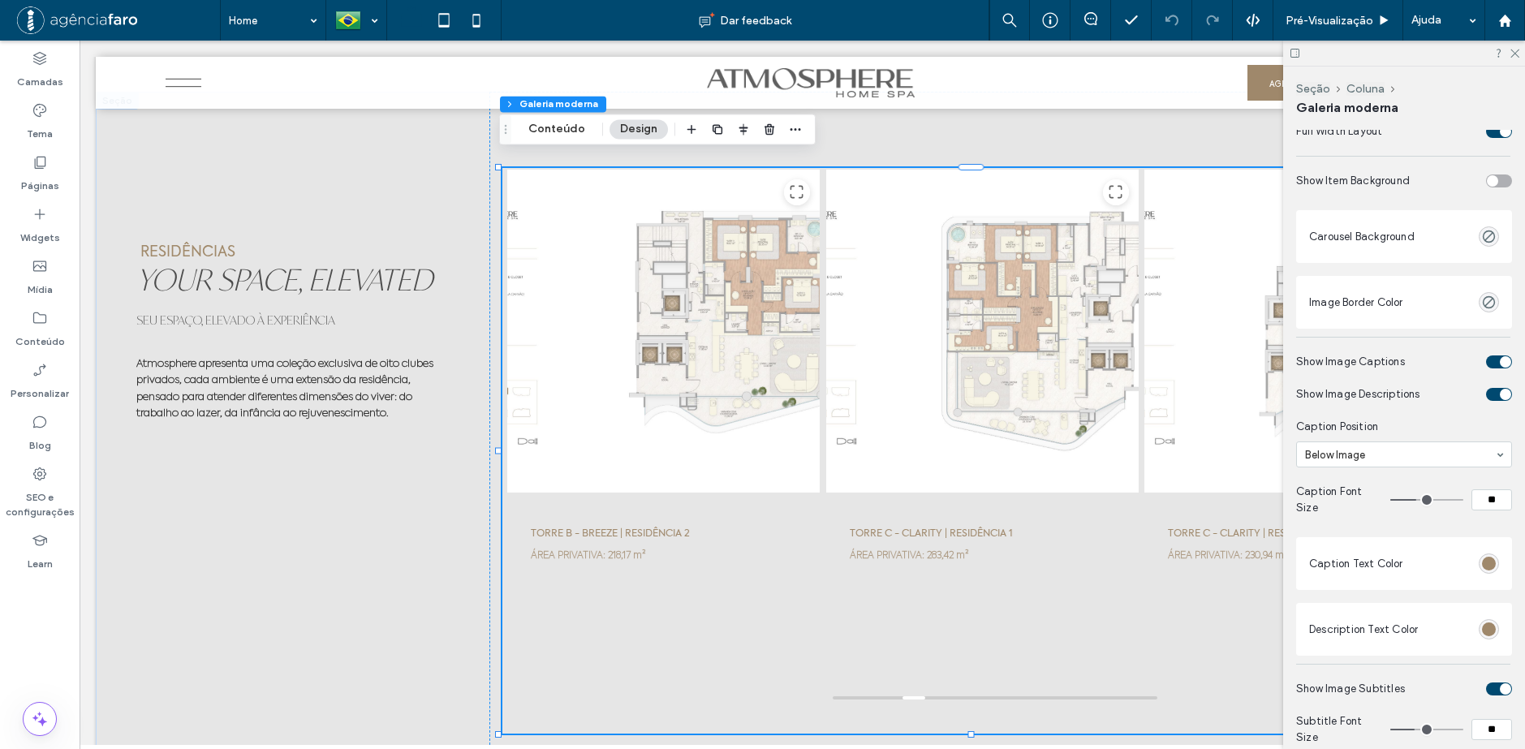
scroll to position [487, 0]
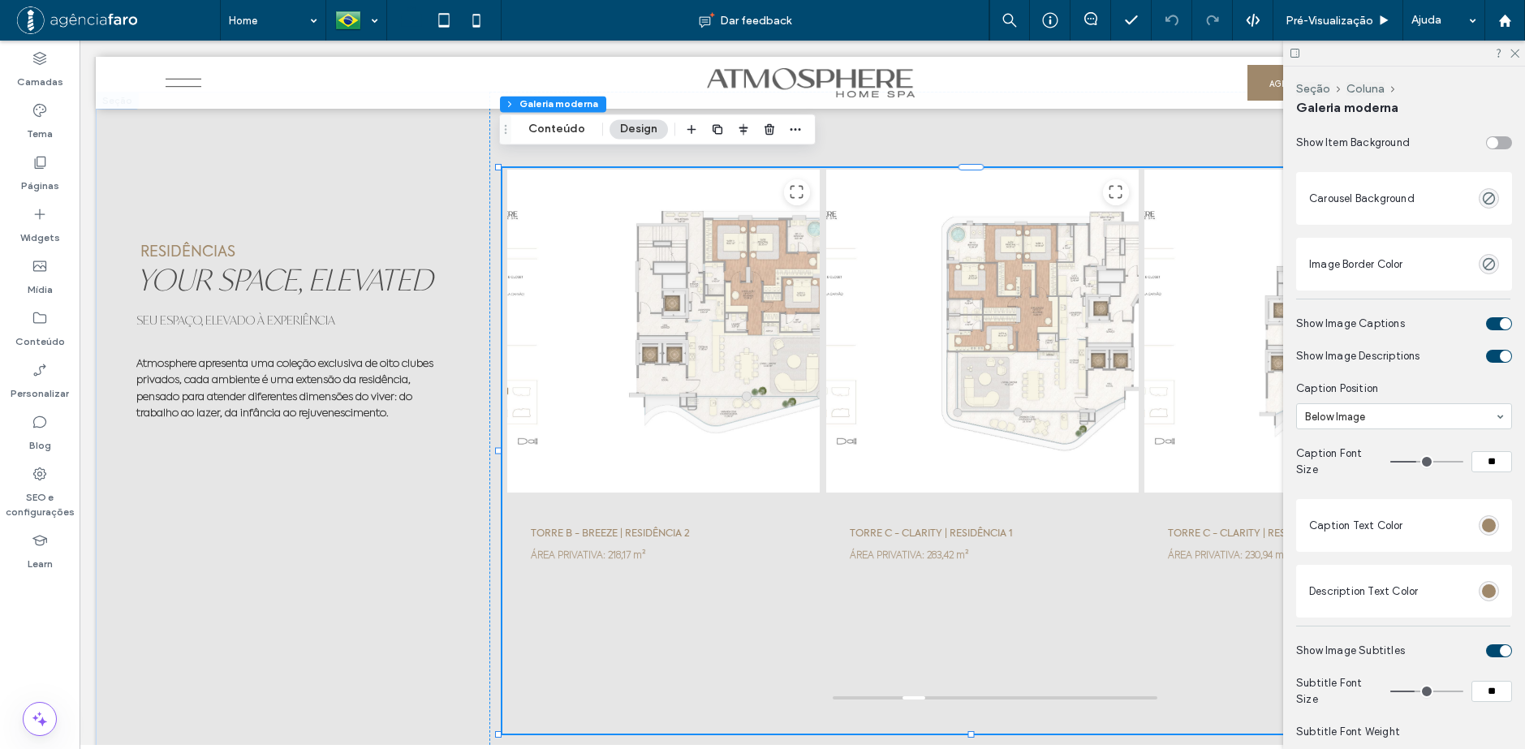
drag, startPoint x: 1408, startPoint y: 405, endPoint x: 1416, endPoint y: 411, distance: 10.4
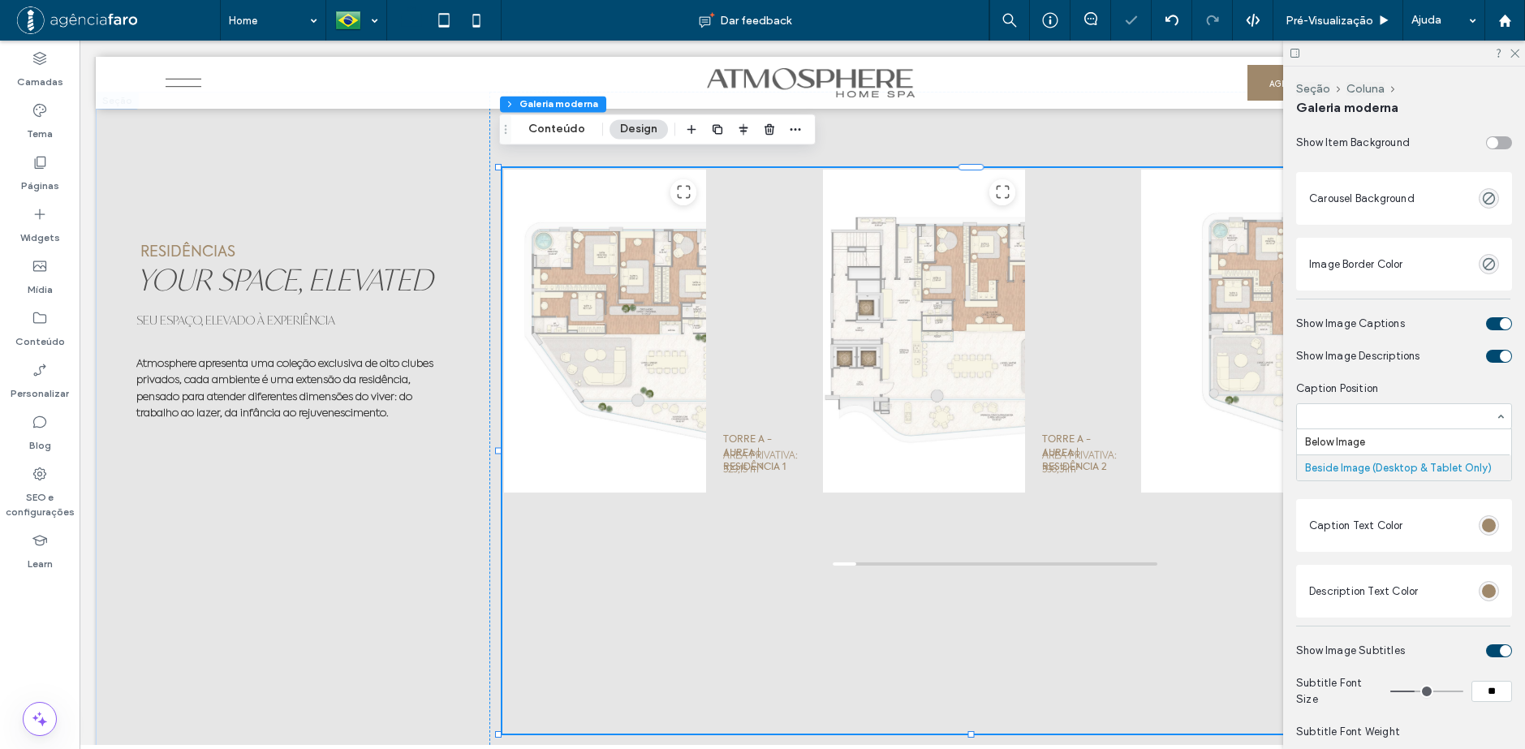
click at [1367, 419] on input at bounding box center [1400, 416] width 190 height 11
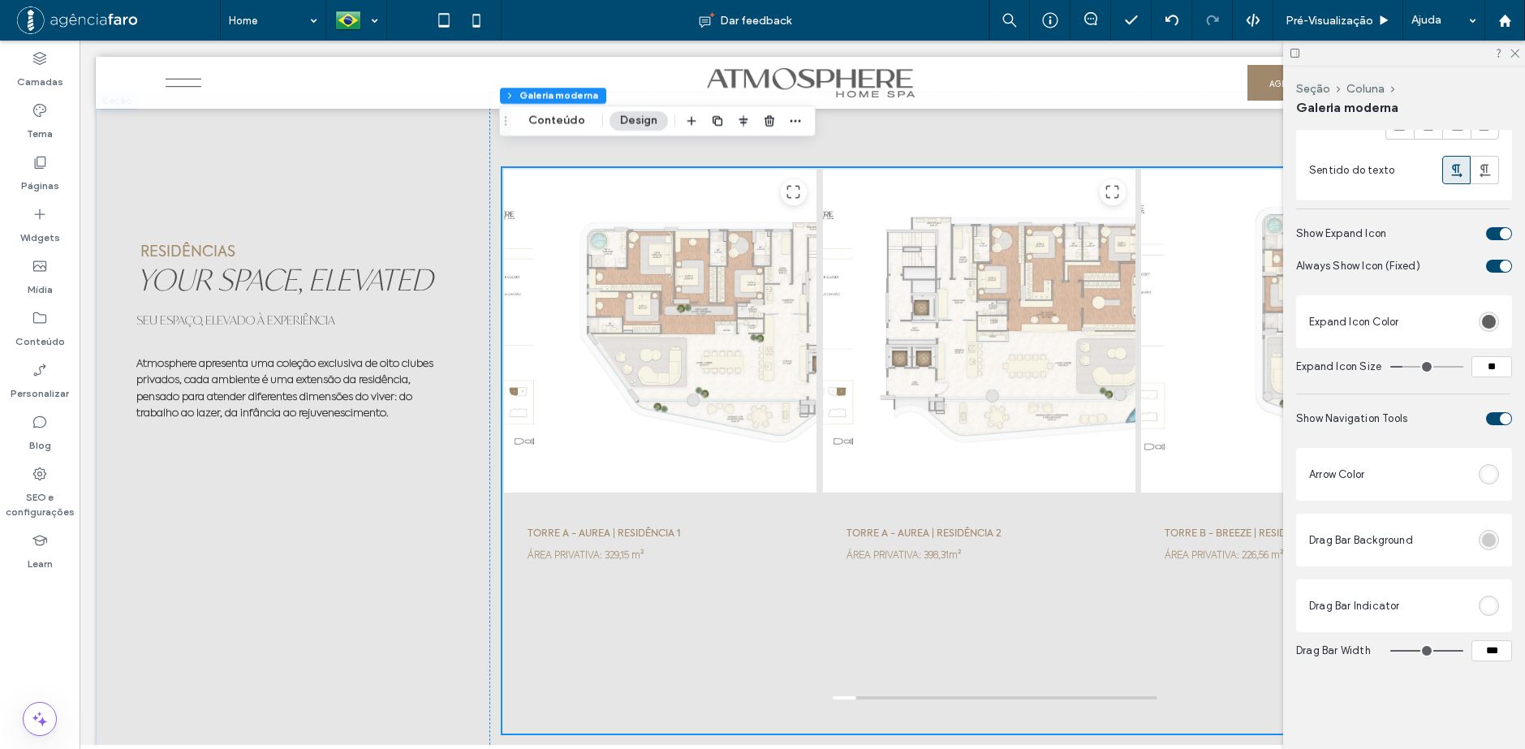
scroll to position [5279, 0]
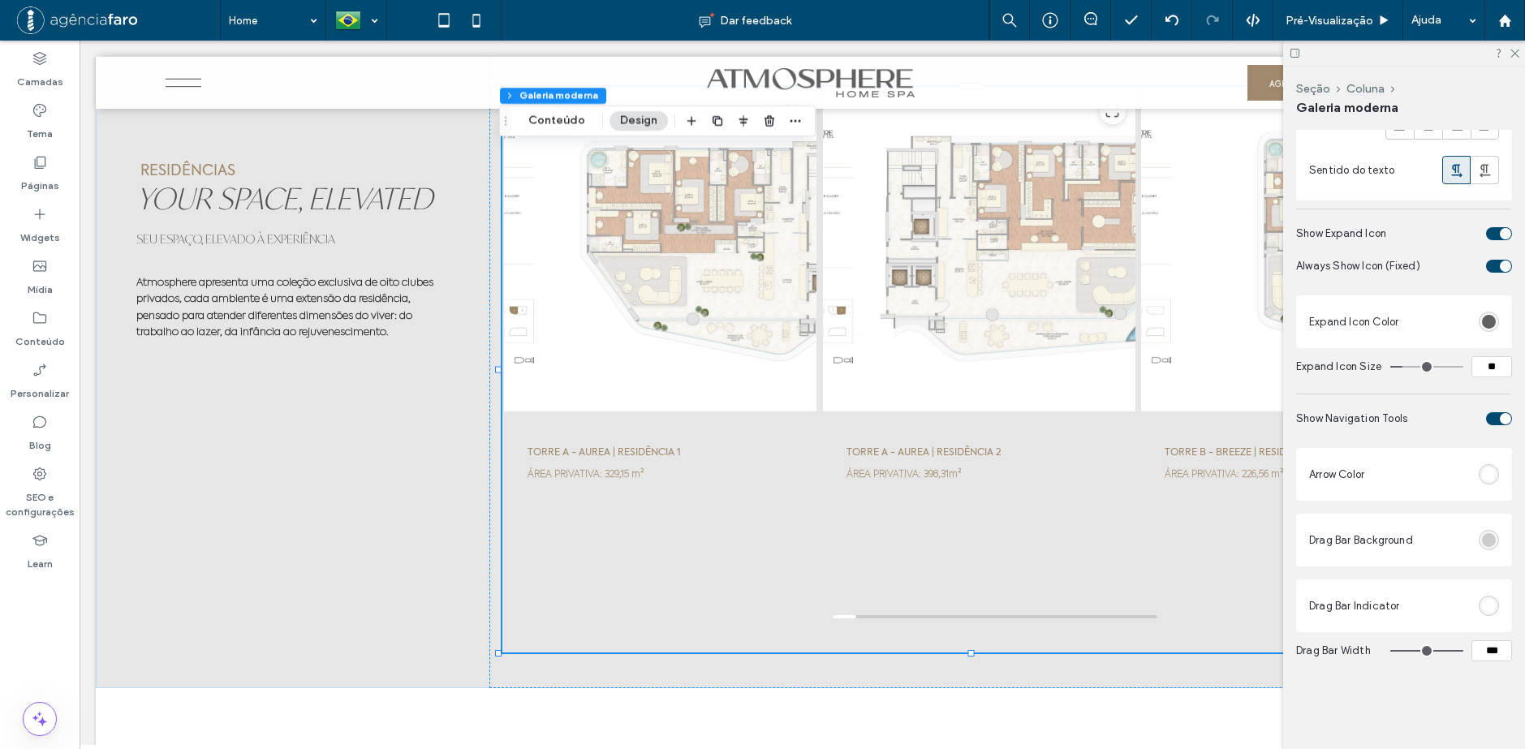
click at [1479, 464] on div "rgb(255, 255, 255)" at bounding box center [1489, 474] width 20 height 20
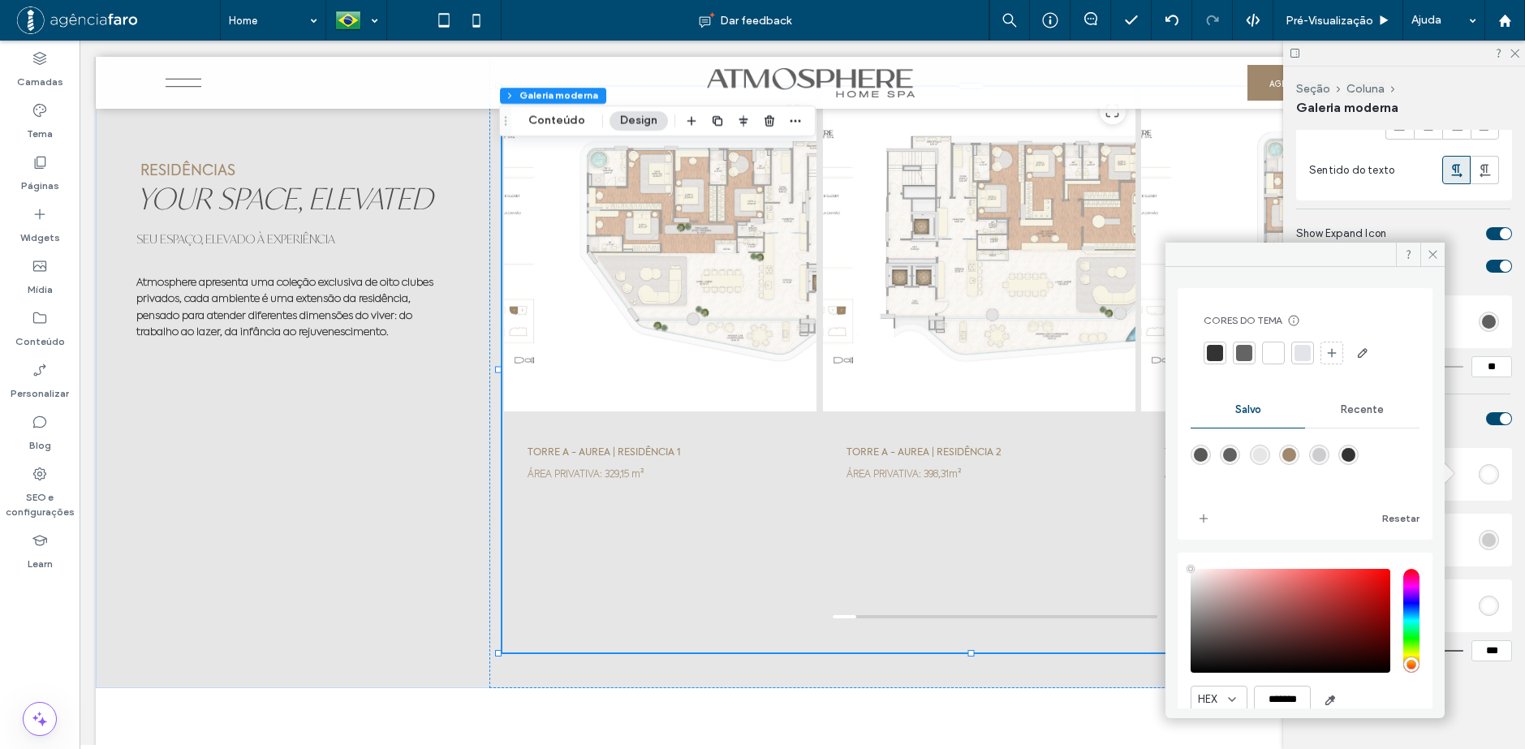
click at [1234, 451] on div "rgba(96,96,96,1)" at bounding box center [1230, 455] width 14 height 14
type input "*******"
click at [1318, 20] on span "Pré-Visualizaçāo" at bounding box center [1329, 21] width 88 height 14
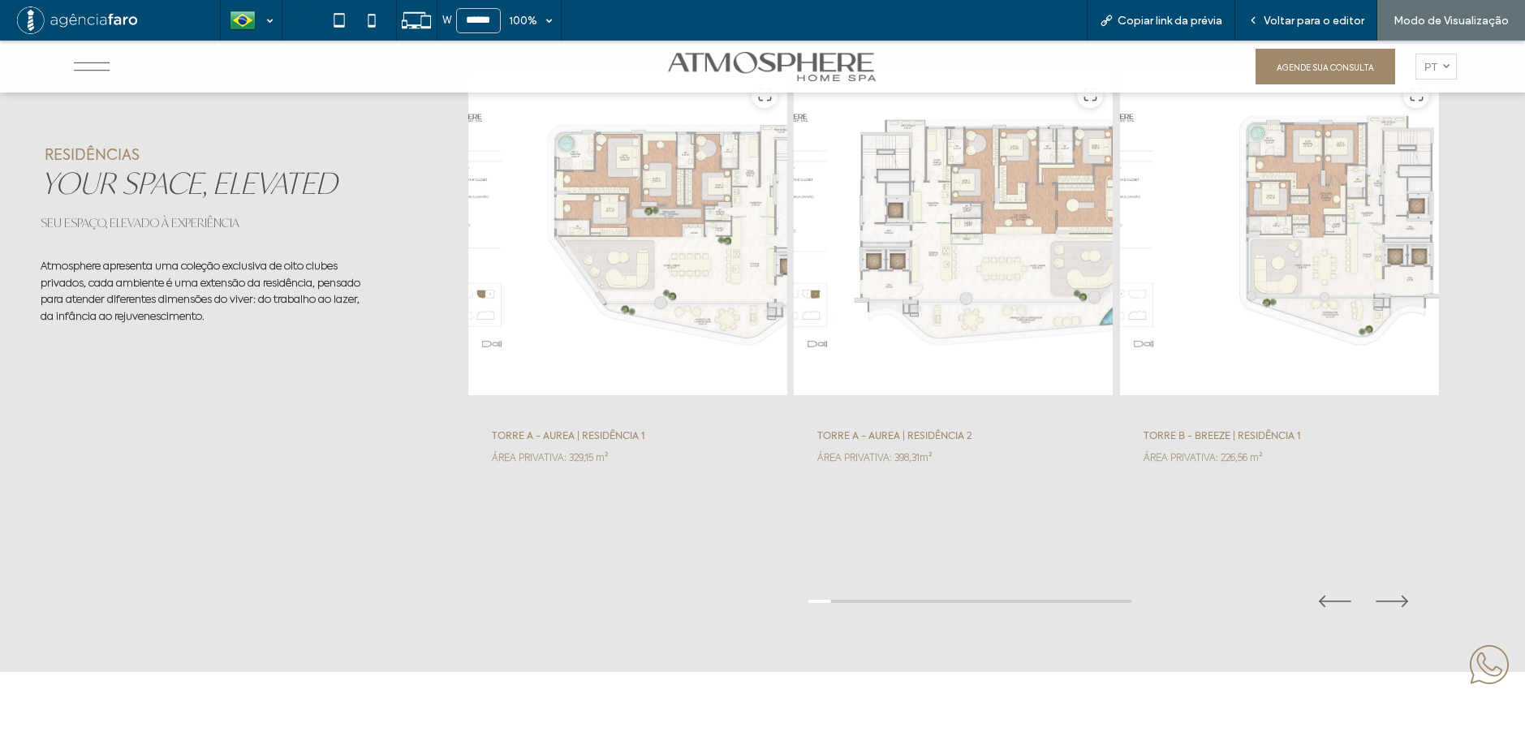
scroll to position [5274, 0]
click at [1318, 20] on span "Voltar para o editor" at bounding box center [1313, 21] width 101 height 14
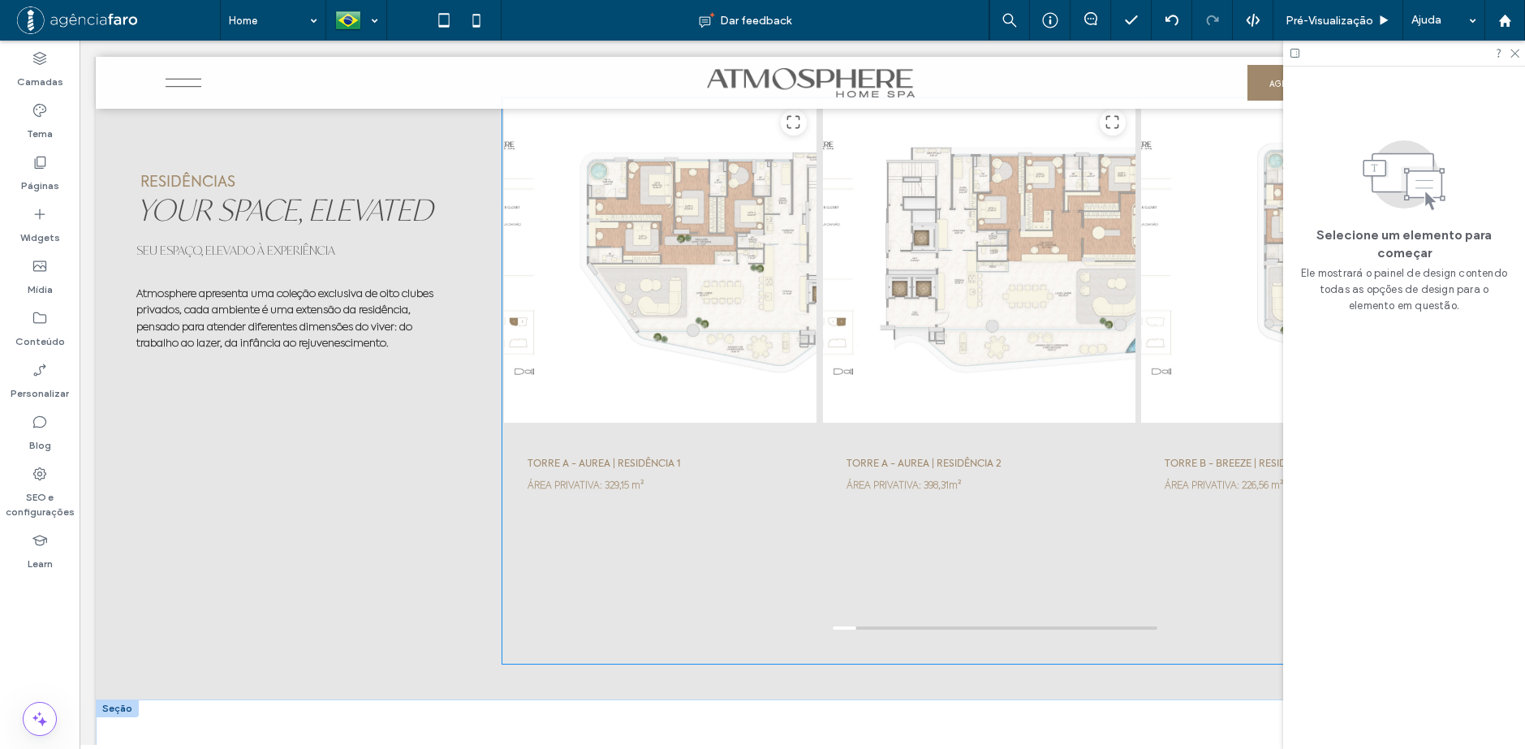
scroll to position [5189, 0]
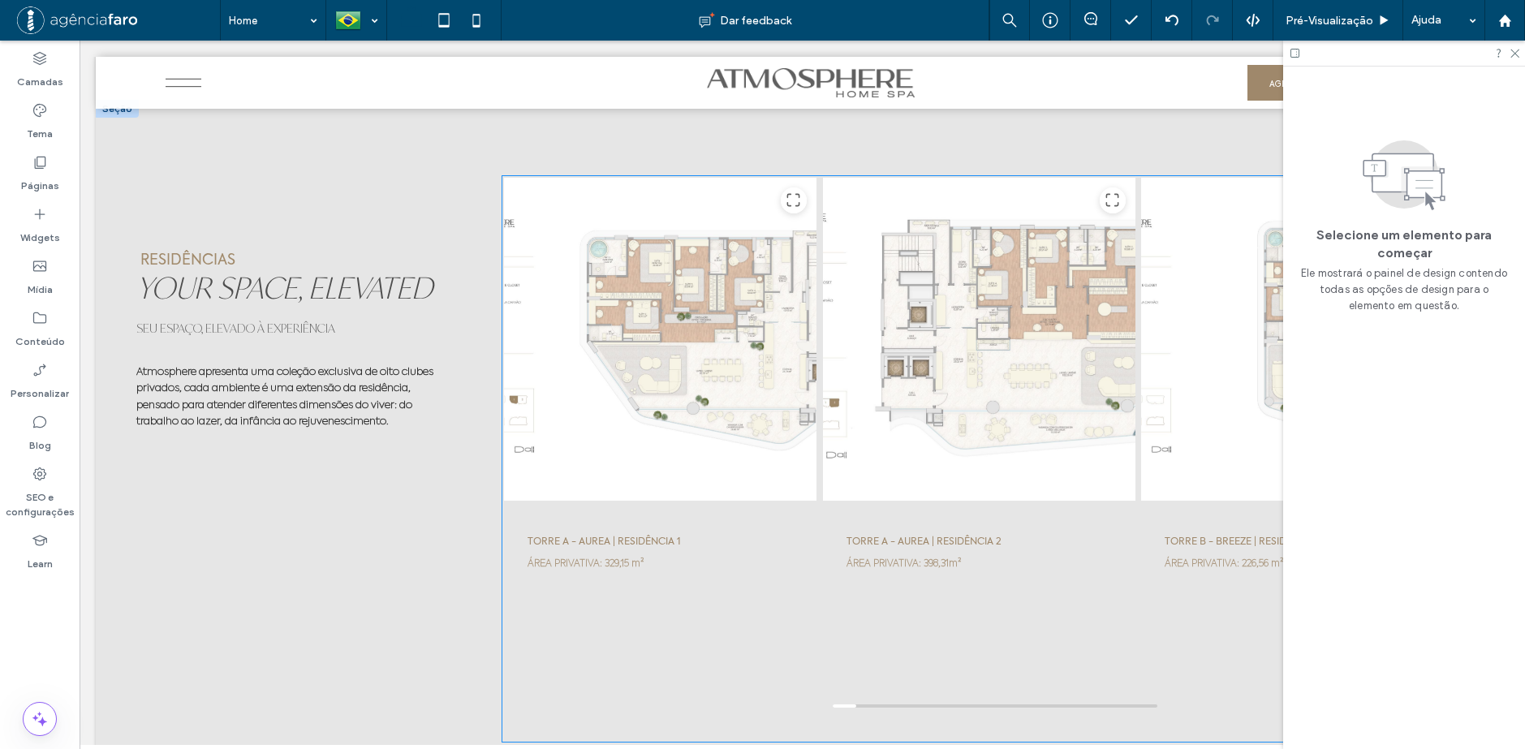
click at [1021, 394] on div at bounding box center [979, 339] width 314 height 325
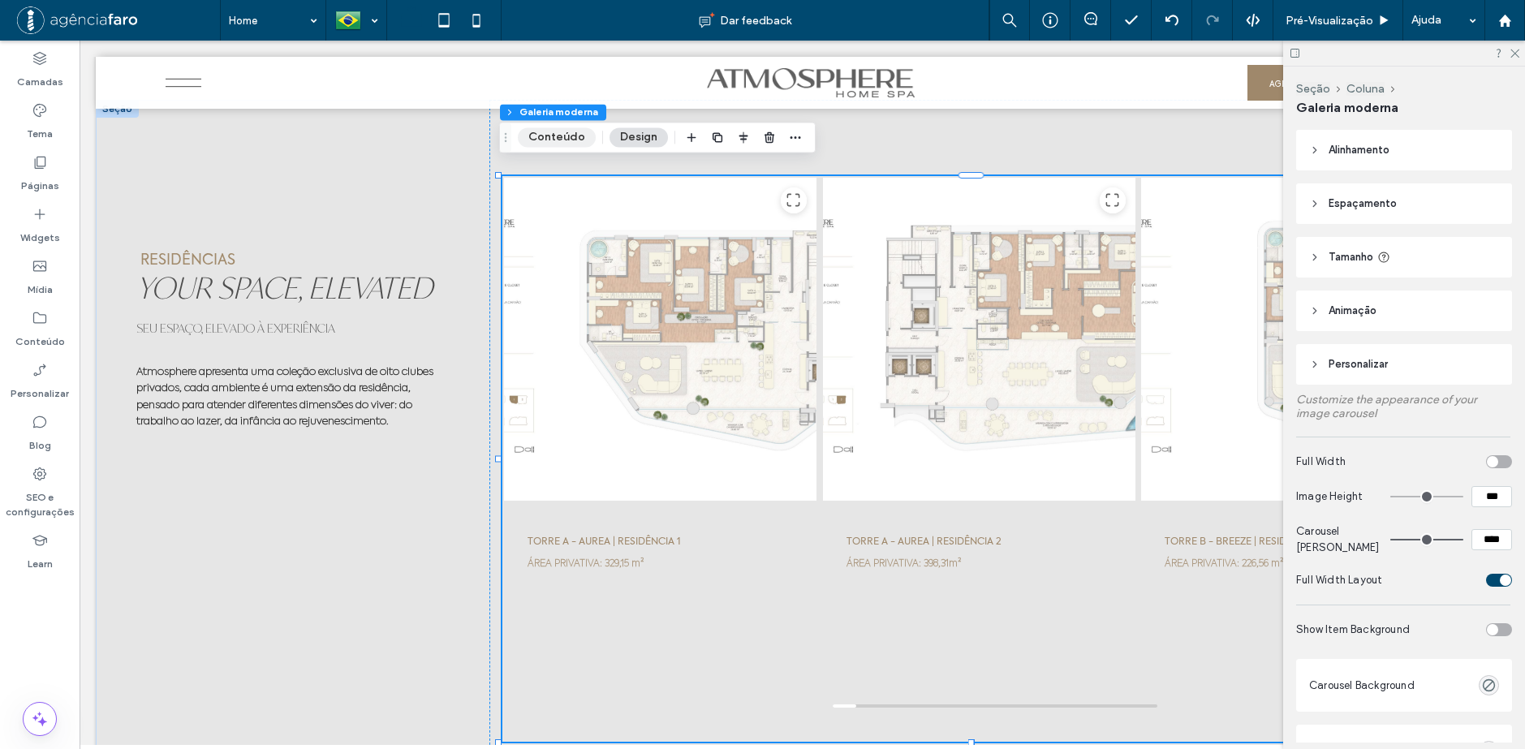
click at [570, 133] on button "Conteúdo" at bounding box center [557, 136] width 78 height 19
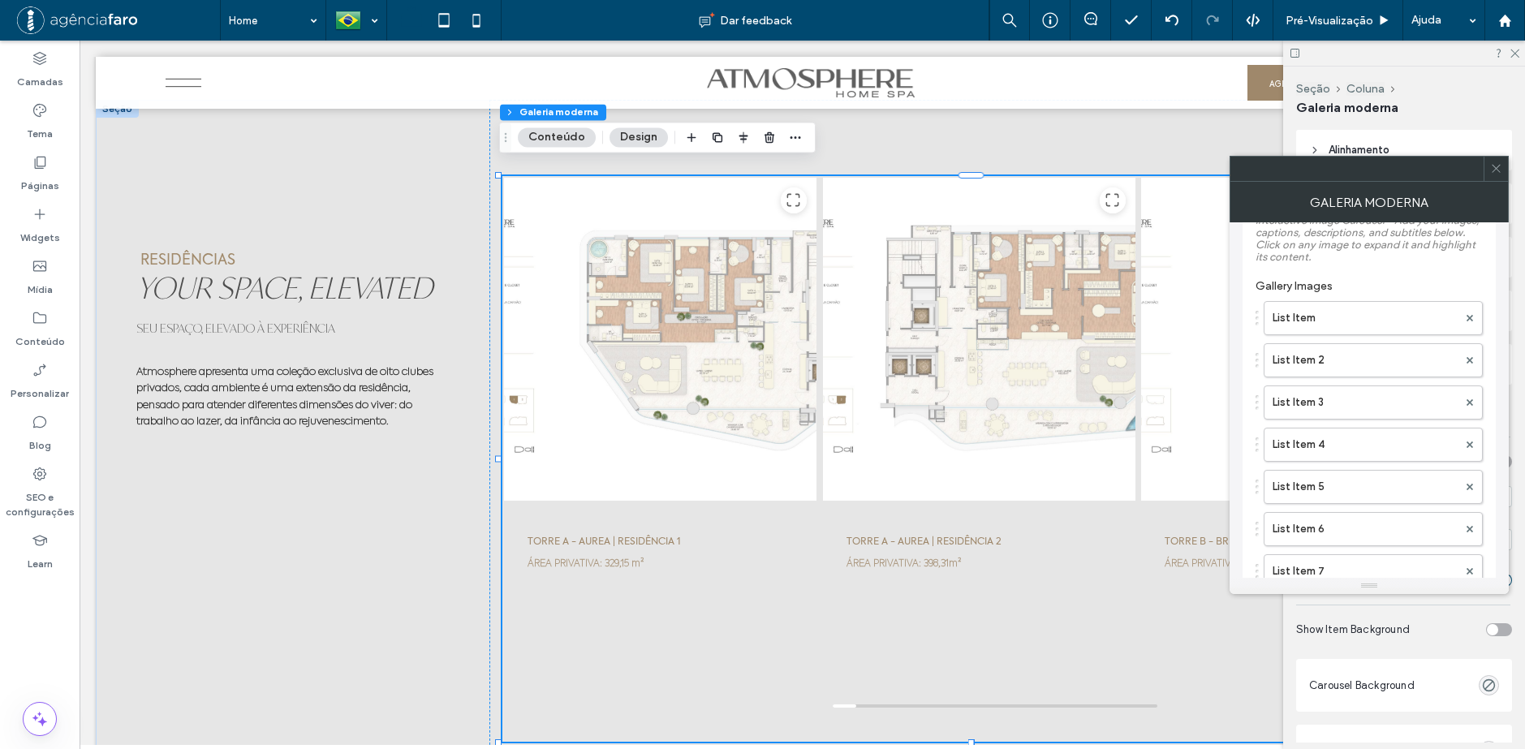
scroll to position [0, 0]
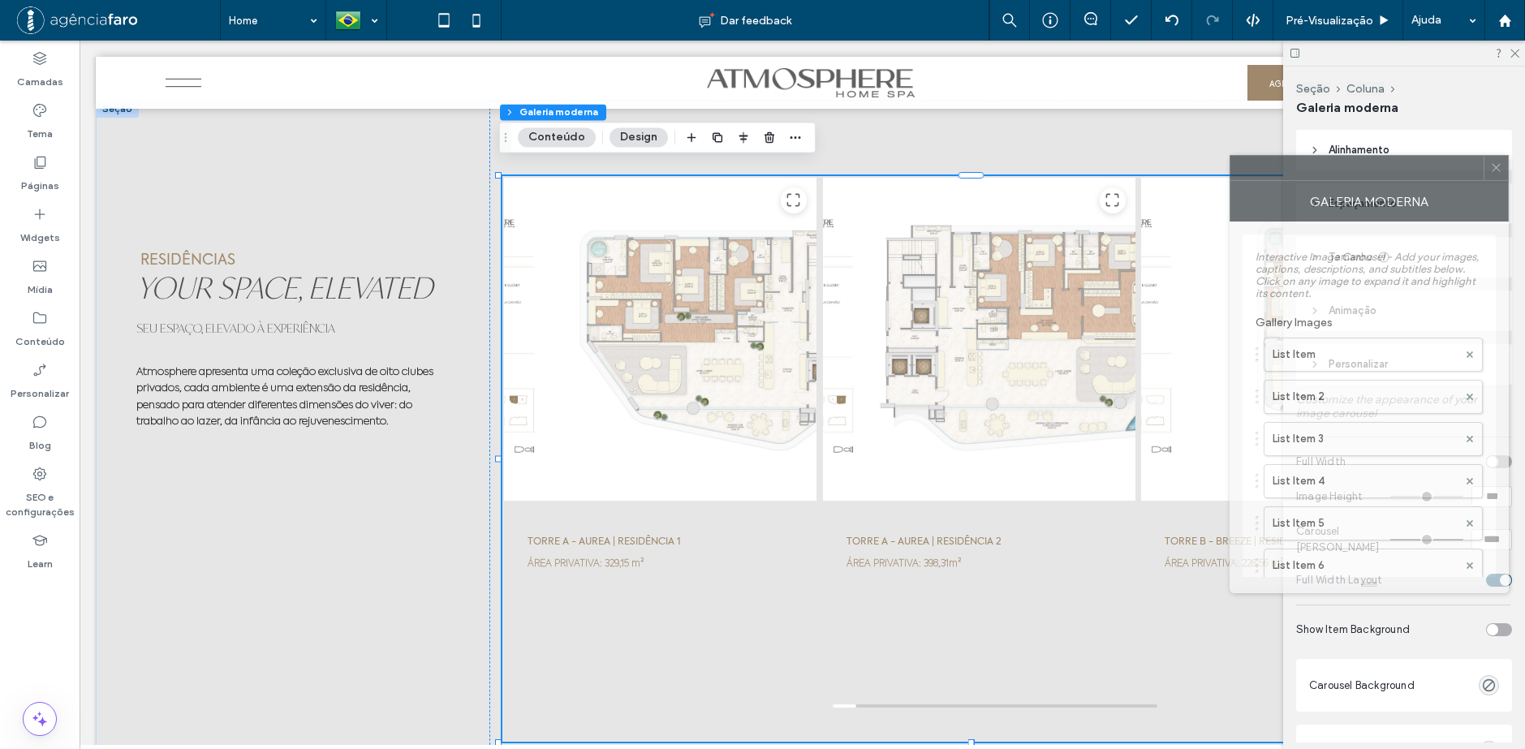
click at [1504, 181] on div "Galeria moderna" at bounding box center [1368, 201] width 279 height 41
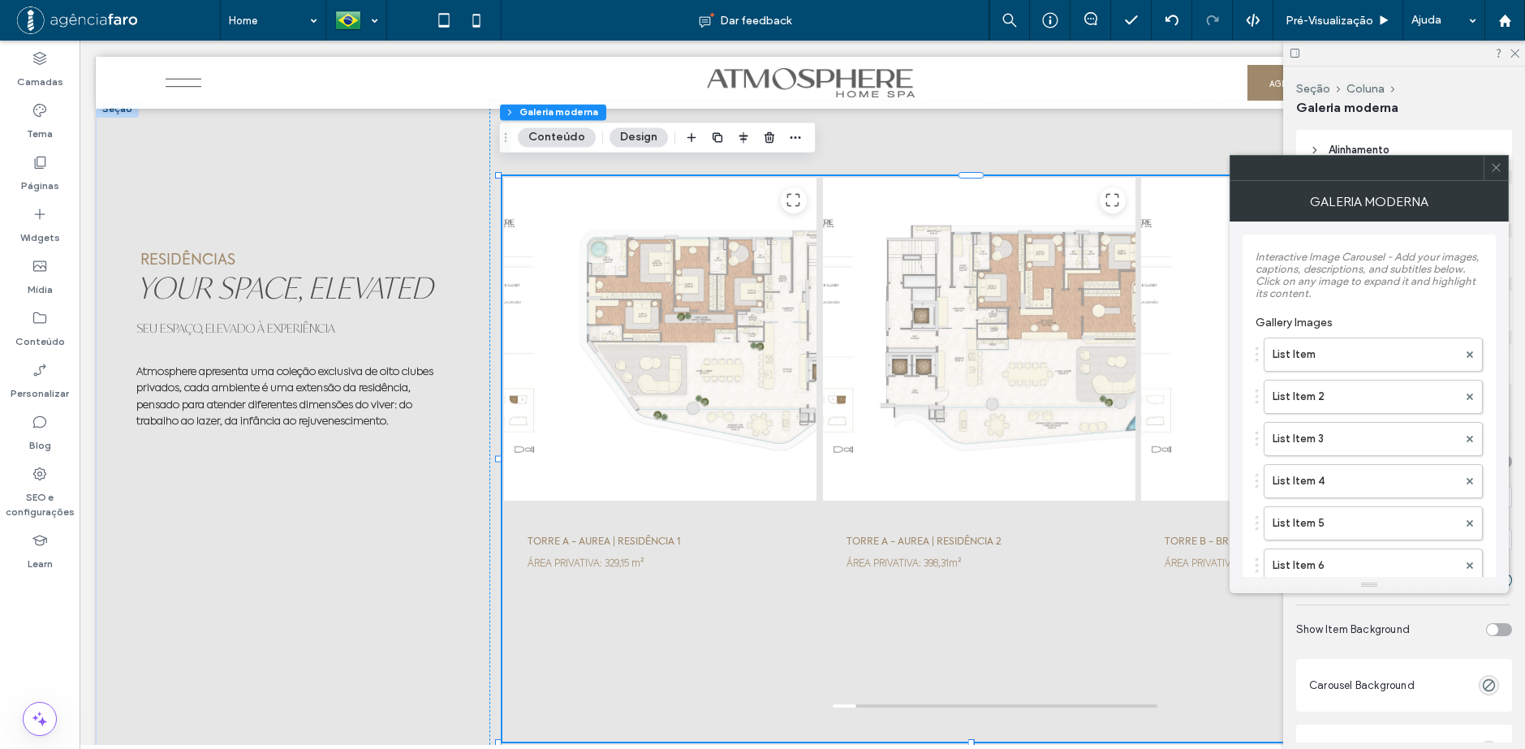
click at [1496, 170] on icon at bounding box center [1496, 167] width 12 height 12
